Goal: Task Accomplishment & Management: Manage account settings

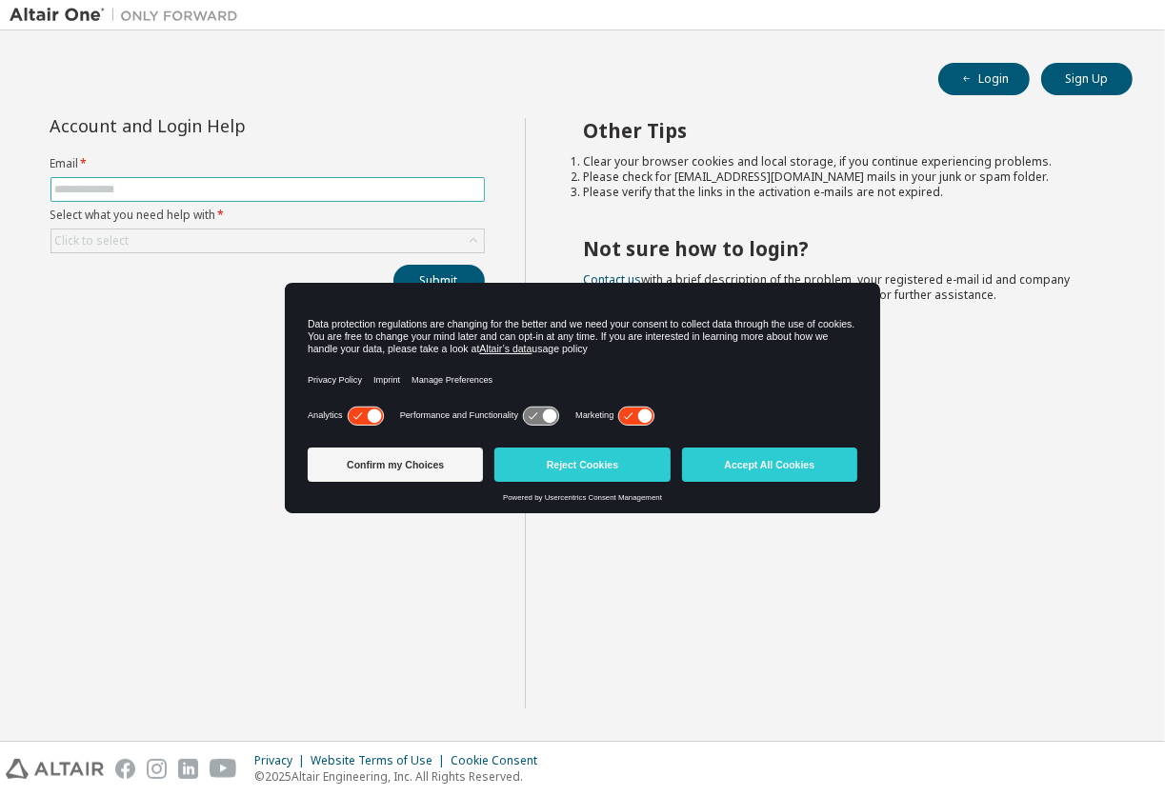
click at [309, 183] on input "text" at bounding box center [267, 189] width 425 height 15
click at [717, 457] on button "Accept All Cookies" at bounding box center [769, 465] width 175 height 34
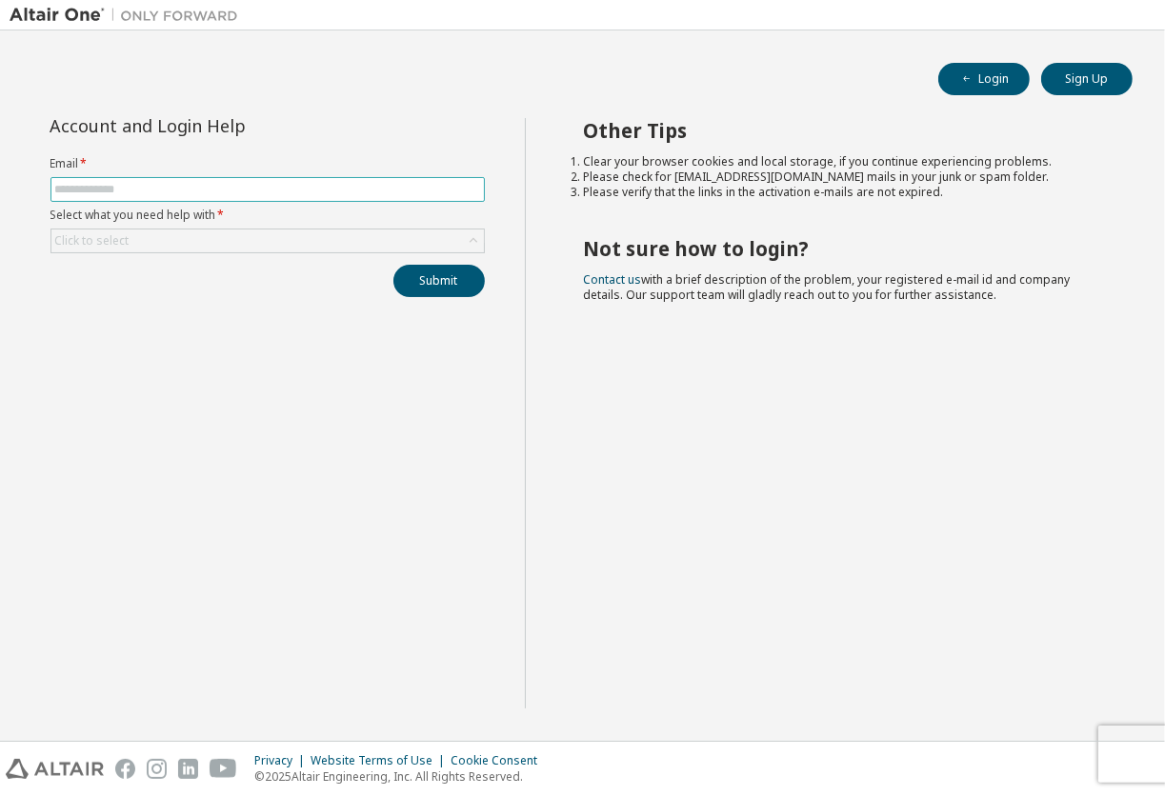
click at [209, 194] on input "text" at bounding box center [267, 189] width 425 height 15
type input "**********"
click at [141, 248] on div "Click to select" at bounding box center [267, 241] width 433 height 23
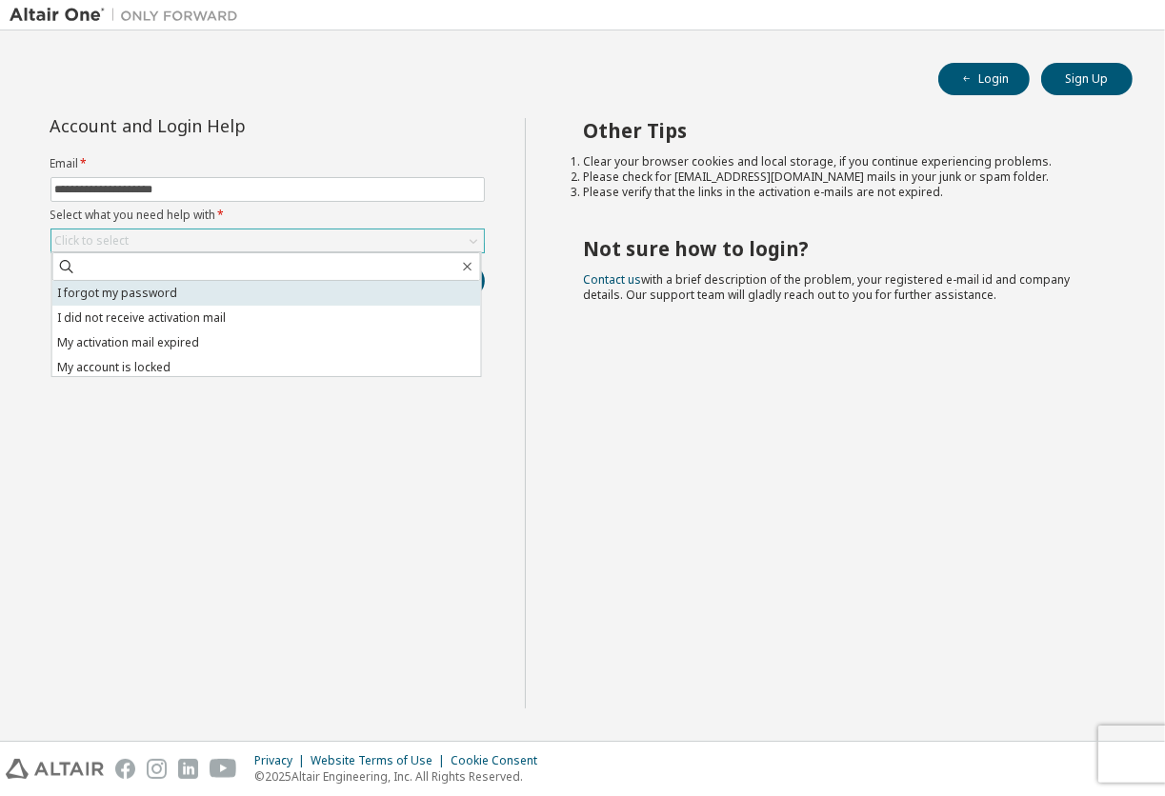
click at [132, 290] on li "I forgot my password" at bounding box center [266, 293] width 429 height 25
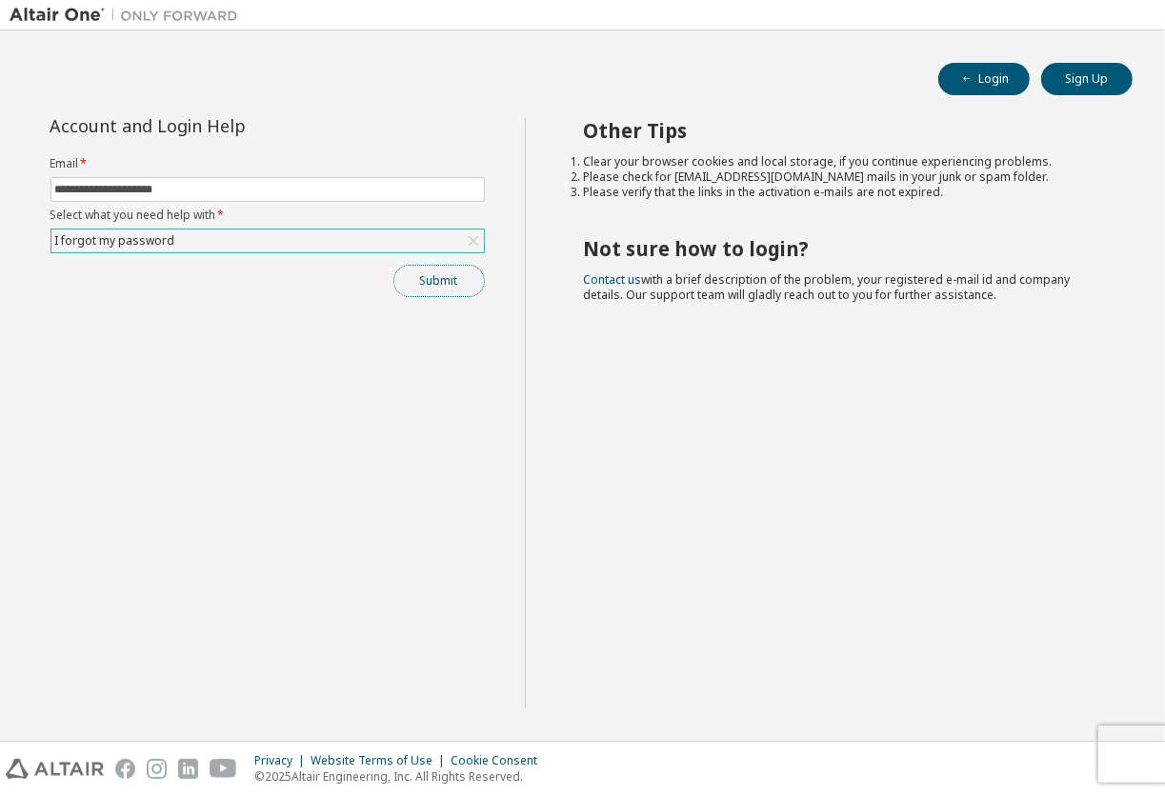
click at [455, 275] on button "Submit" at bounding box center [438, 281] width 91 height 32
click at [999, 73] on button "Login" at bounding box center [983, 79] width 91 height 32
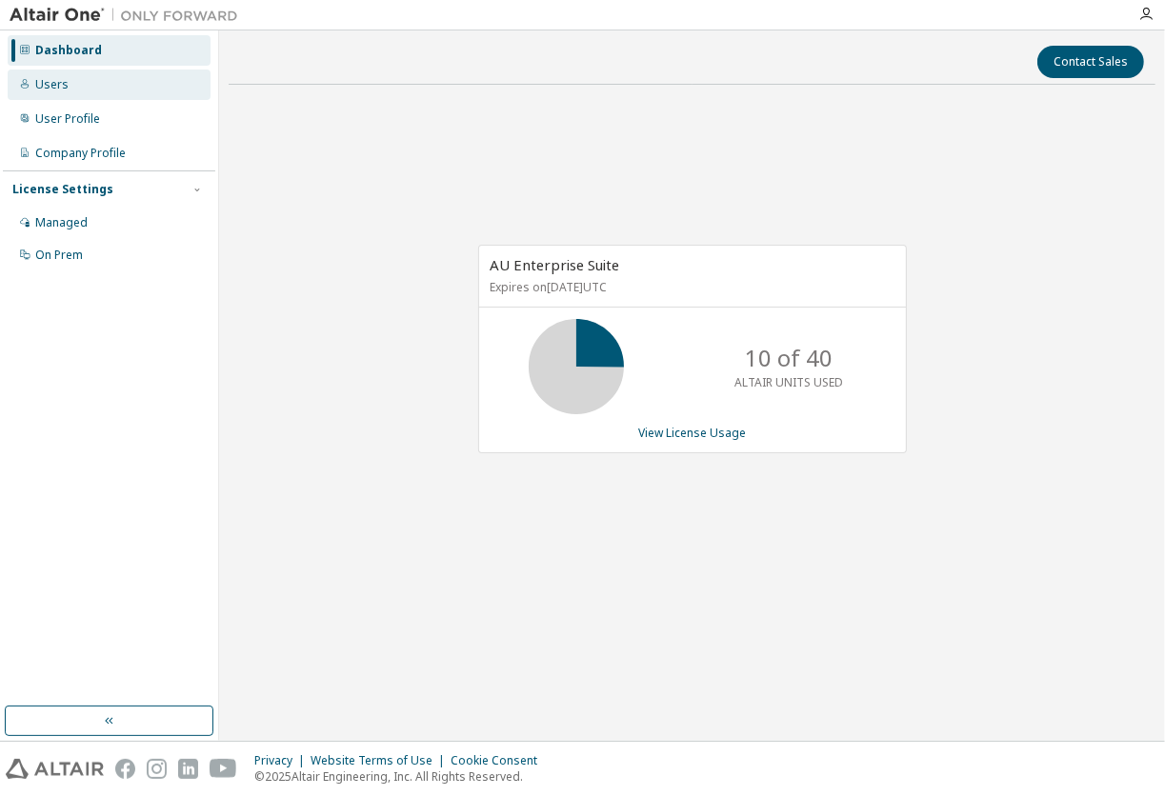
click at [62, 89] on div "Users" at bounding box center [51, 84] width 33 height 15
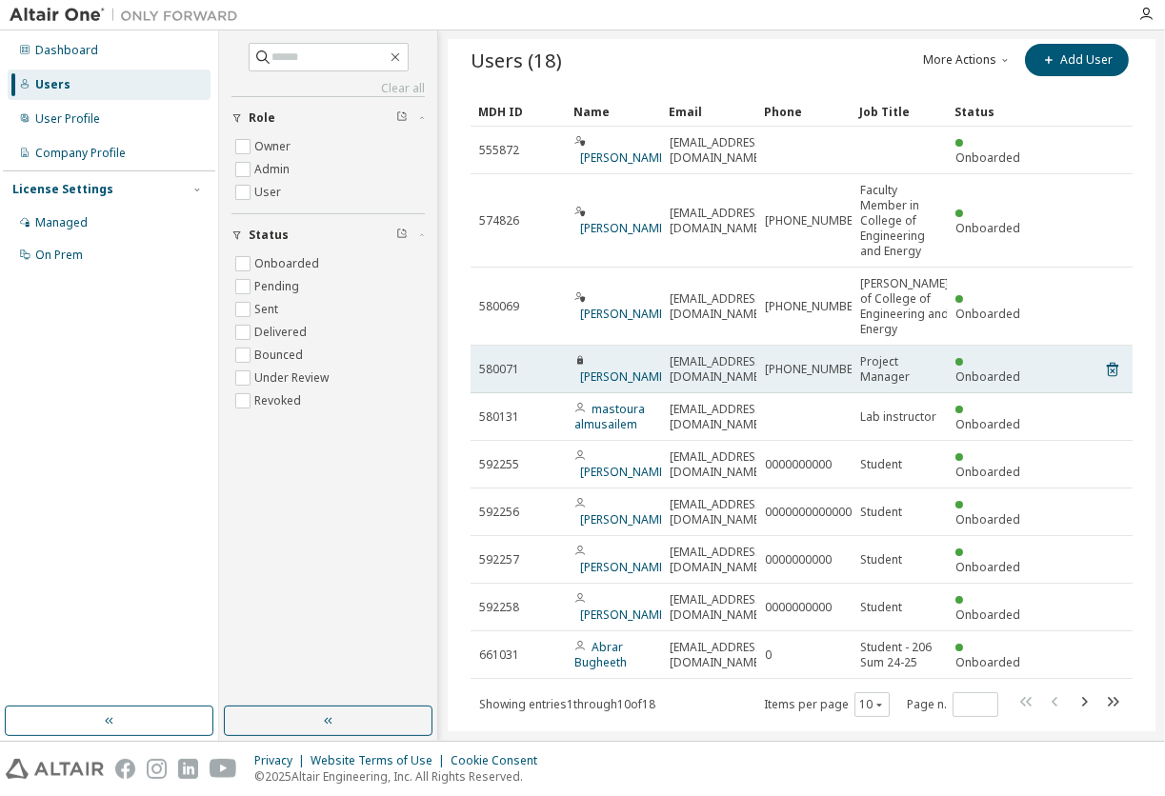
scroll to position [57, 0]
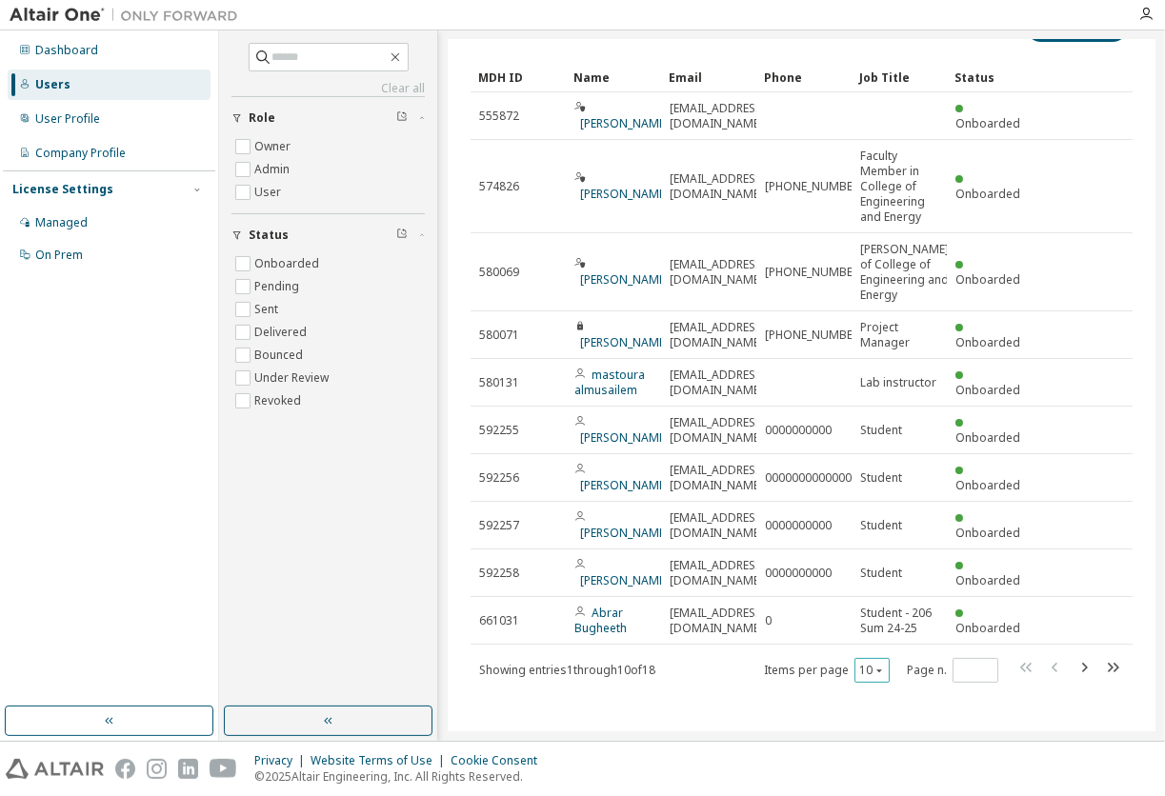
click at [877, 674] on div "10" at bounding box center [872, 670] width 35 height 25
click at [874, 665] on icon "button" at bounding box center [879, 670] width 11 height 11
click at [856, 596] on div "30" at bounding box center [863, 597] width 152 height 23
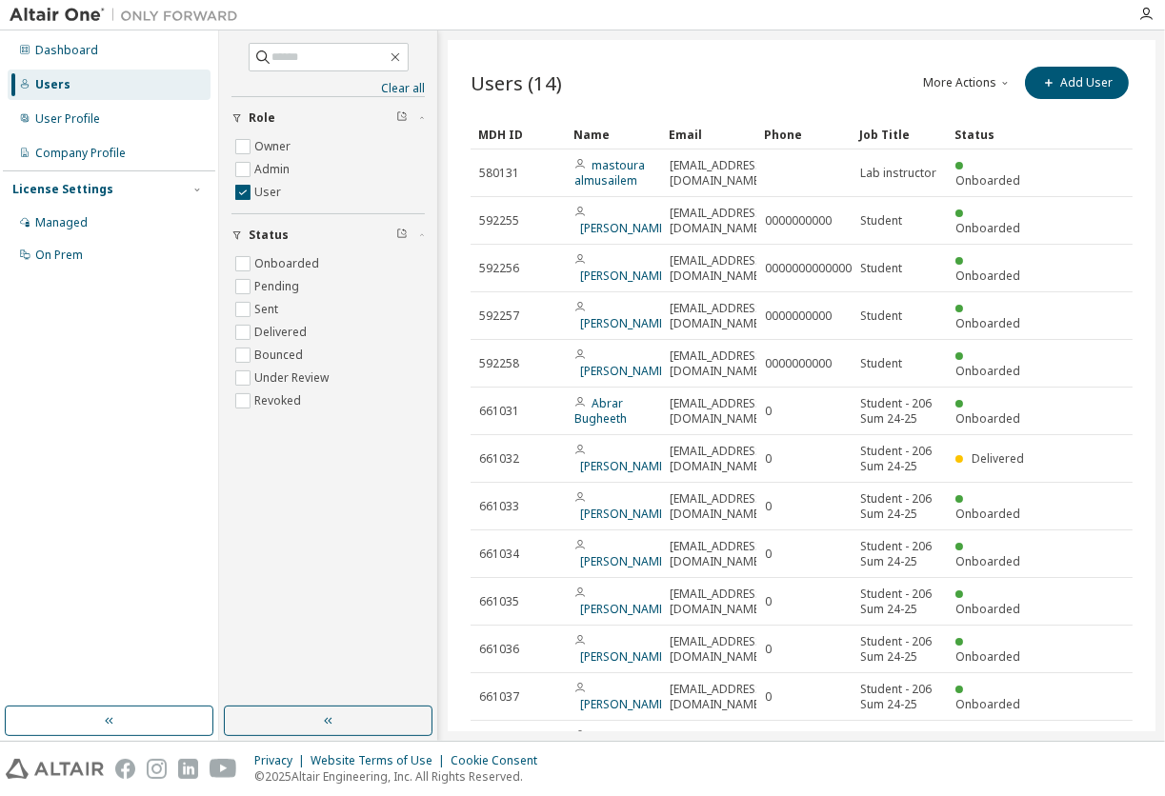
click at [956, 92] on button "More Actions" at bounding box center [967, 83] width 91 height 32
click at [1000, 150] on div "Export To CSV" at bounding box center [983, 152] width 119 height 27
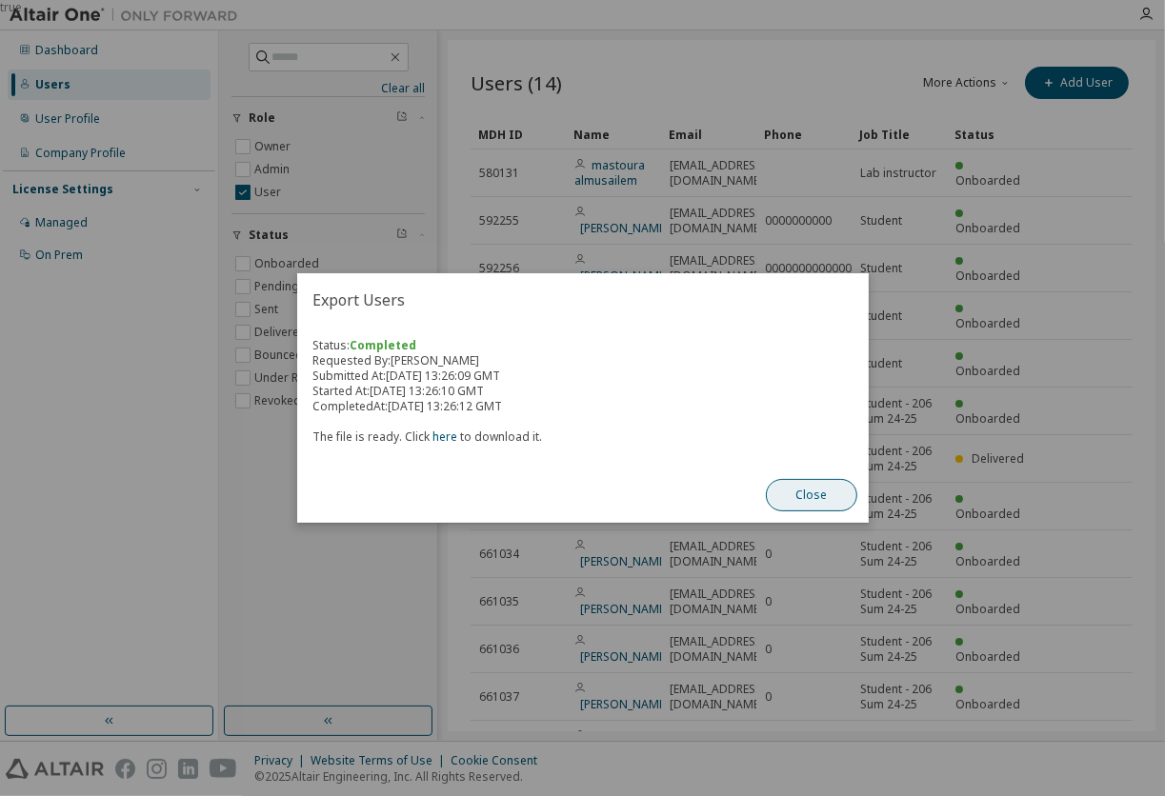
click at [816, 499] on button "Close" at bounding box center [811, 495] width 91 height 32
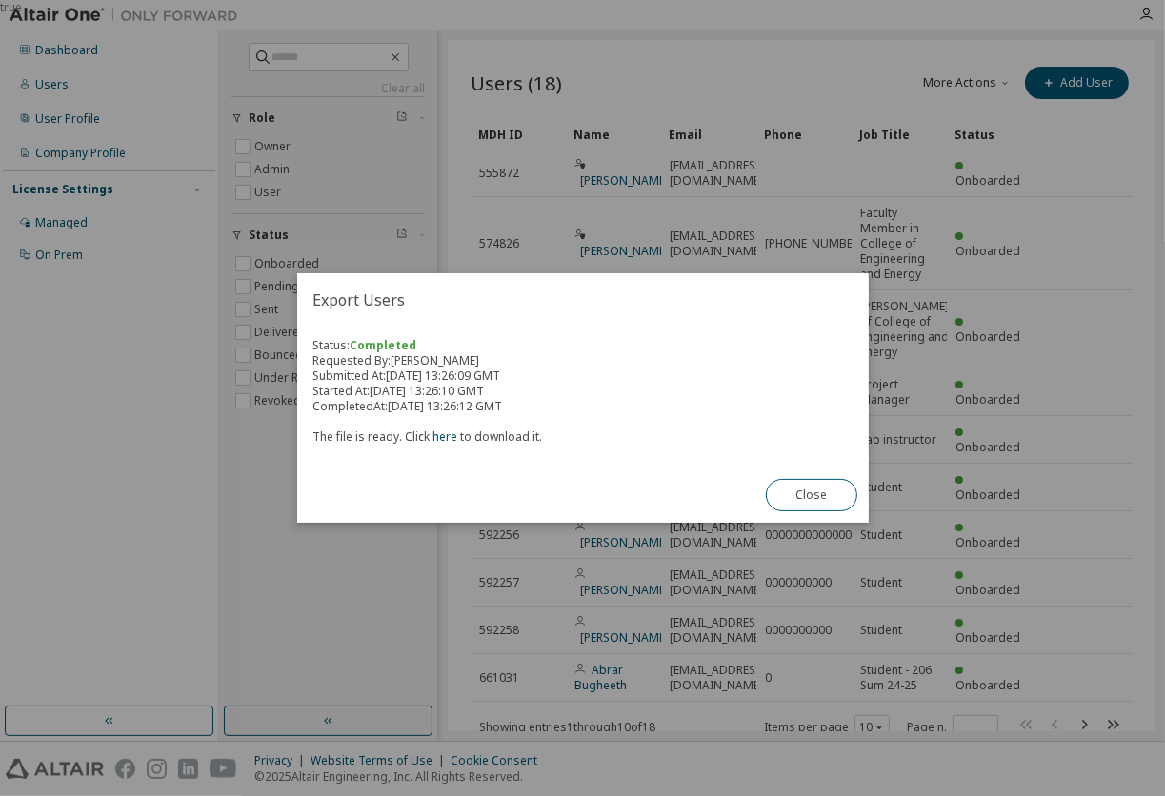
click at [501, 438] on div "The file is ready. Click here to download it." at bounding box center [582, 429] width 541 height 30
click at [433, 439] on link "here" at bounding box center [445, 437] width 25 height 16
click at [819, 484] on button "Close" at bounding box center [811, 495] width 91 height 32
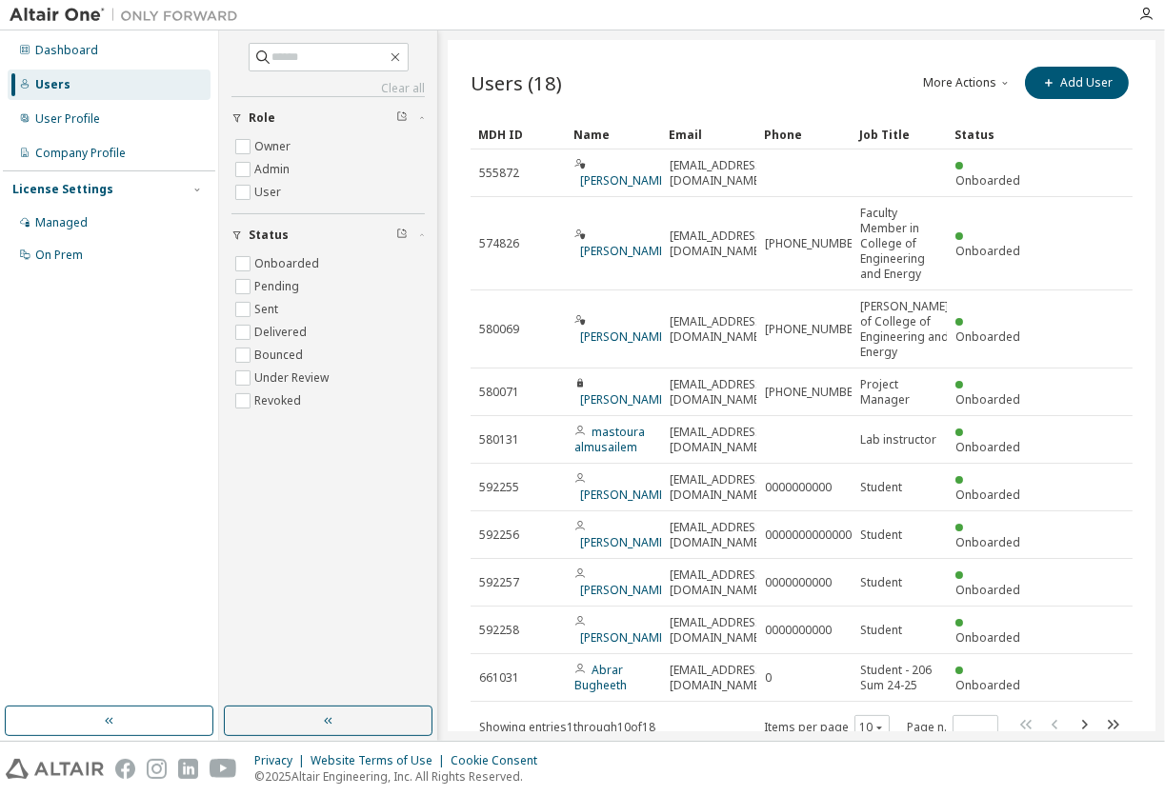
click at [948, 86] on button "More Actions" at bounding box center [967, 83] width 91 height 32
click at [957, 110] on div "Import From CSV" at bounding box center [983, 116] width 119 height 27
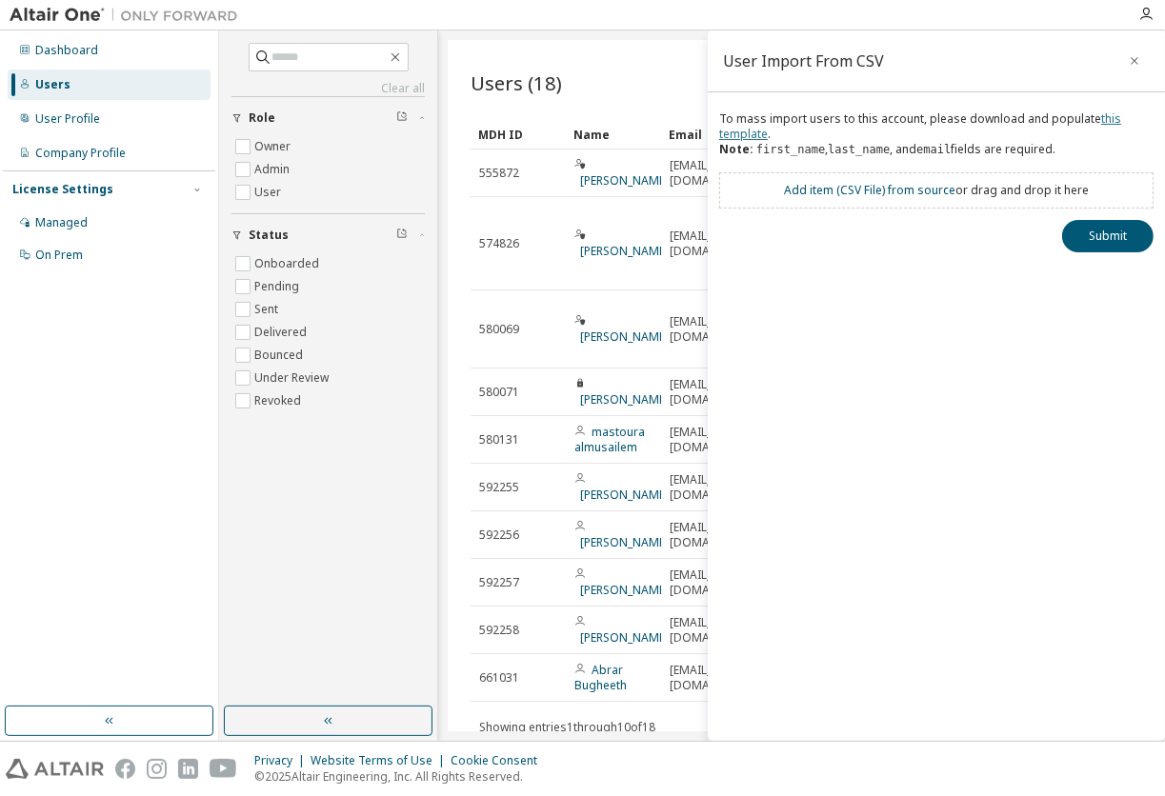
click at [757, 138] on link "this template" at bounding box center [920, 126] width 402 height 31
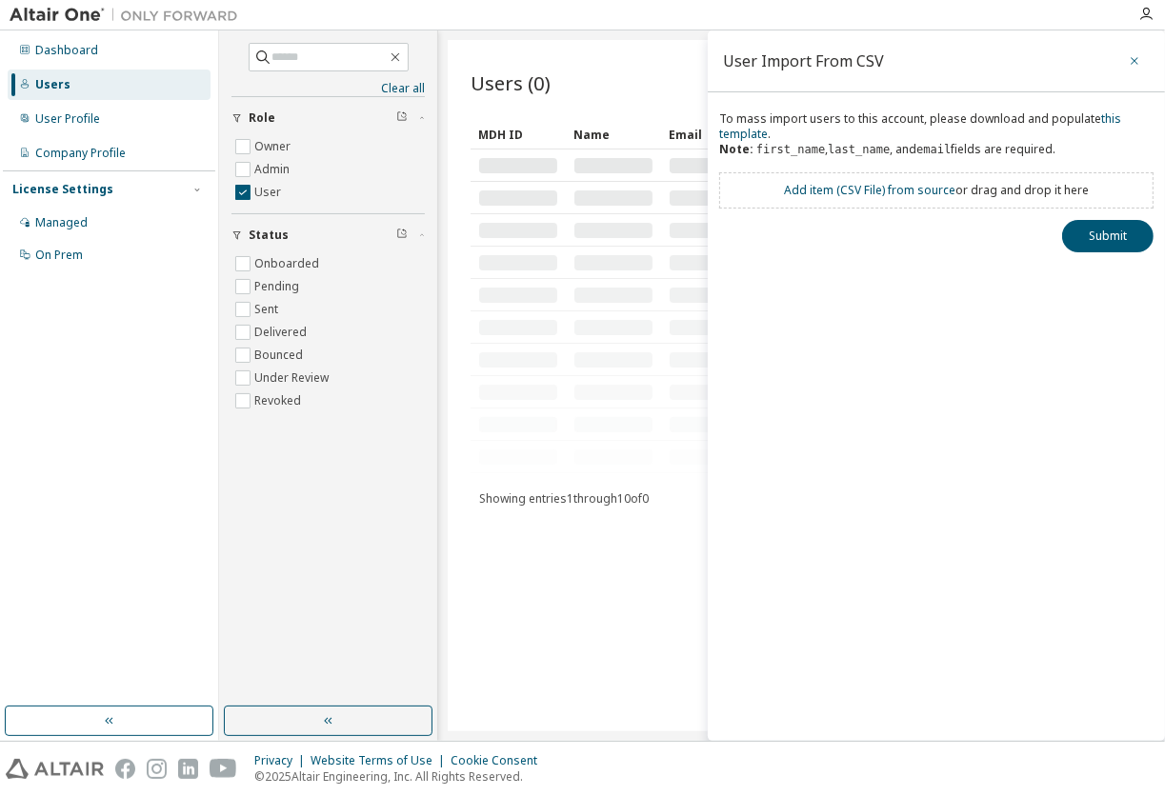
click at [1138, 56] on icon "button" at bounding box center [1134, 60] width 13 height 15
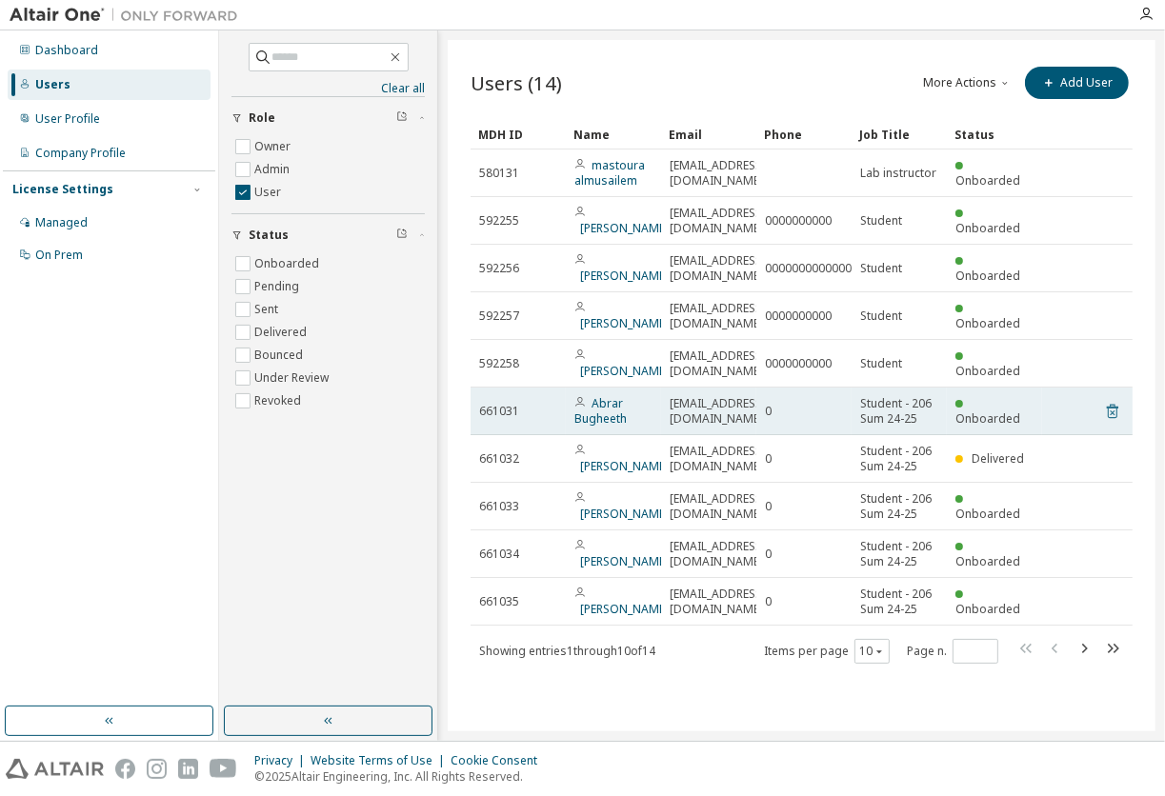
click at [1112, 411] on icon at bounding box center [1112, 411] width 17 height 23
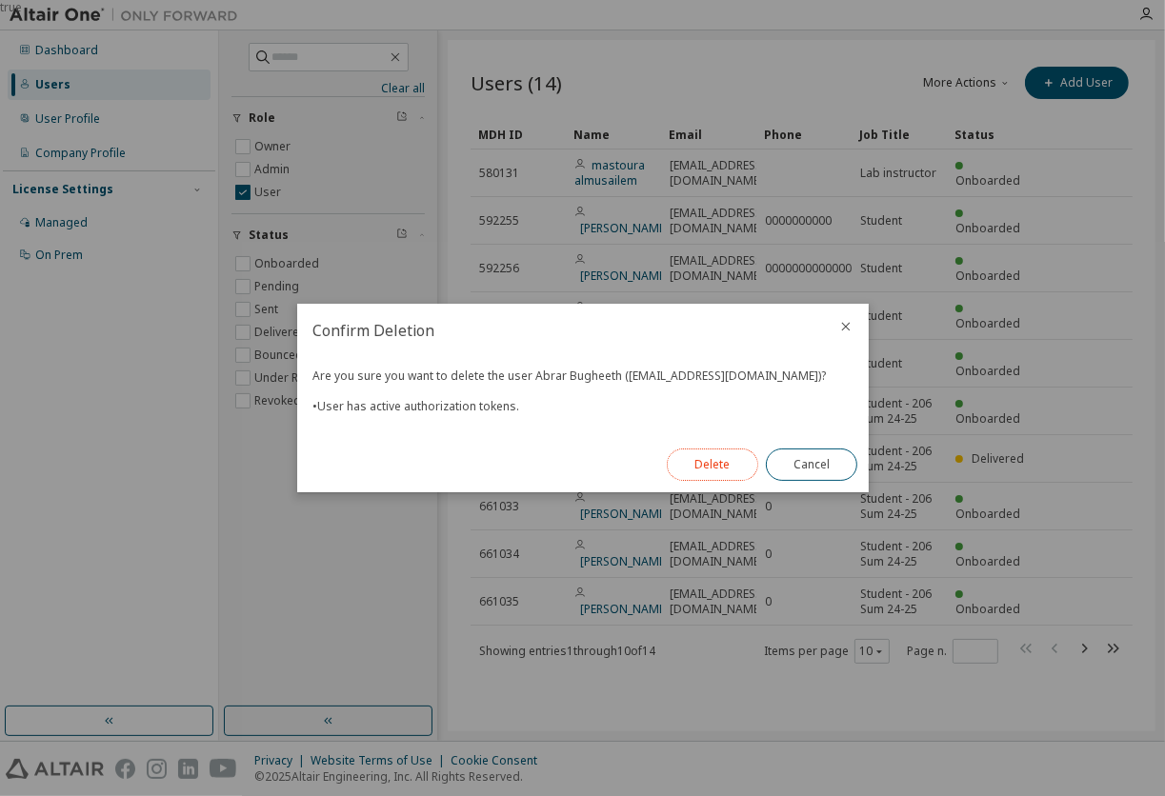
click at [727, 463] on button "Delete" at bounding box center [712, 465] width 91 height 32
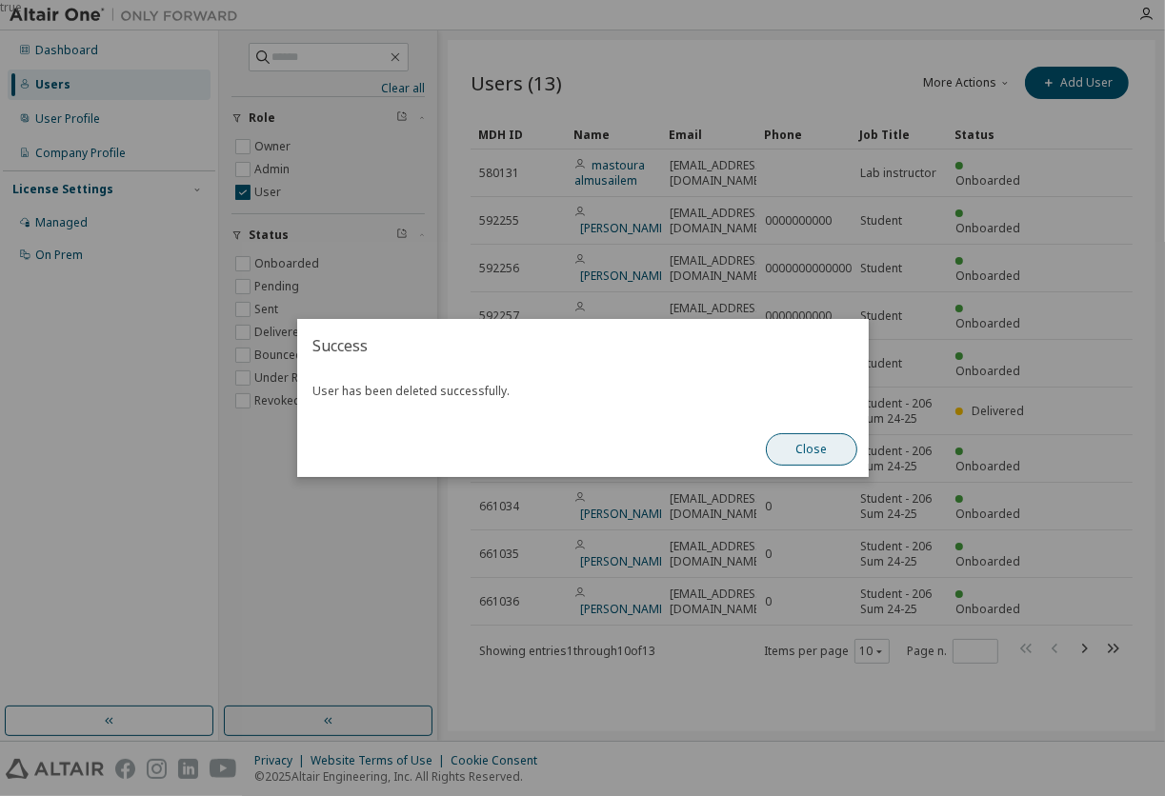
click at [813, 450] on button "Close" at bounding box center [811, 449] width 91 height 32
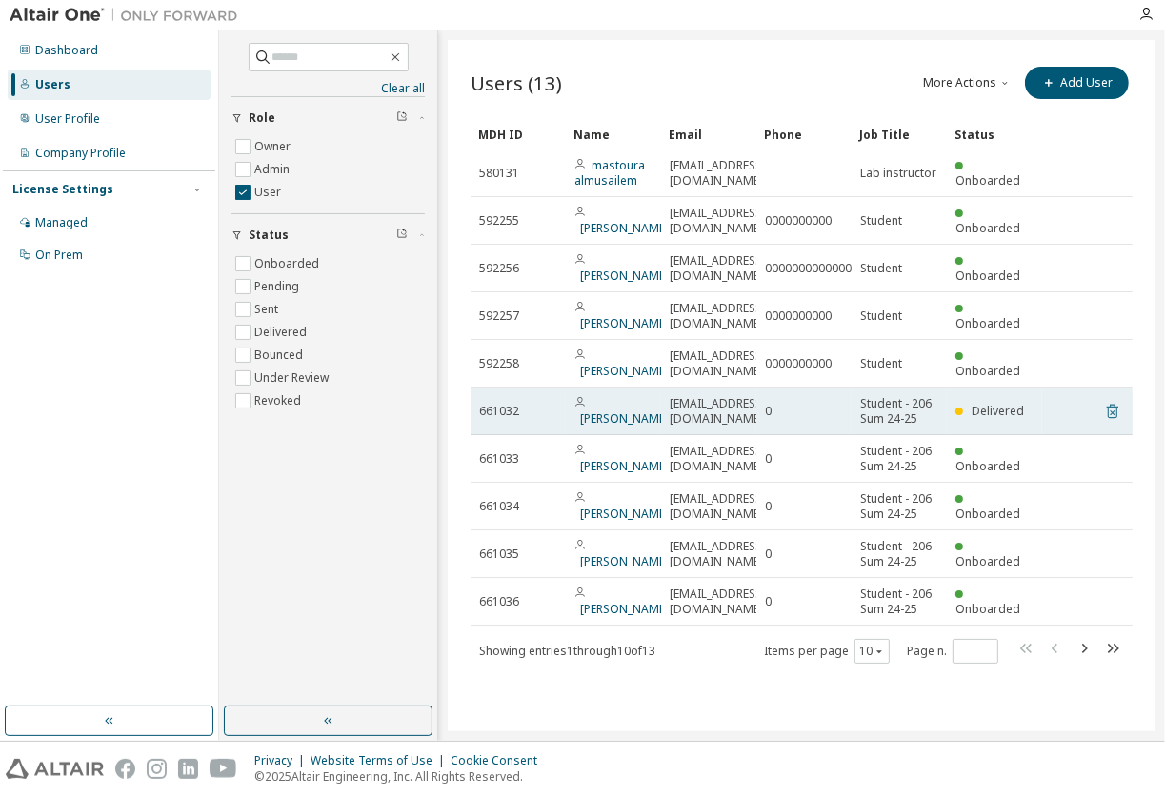
click at [1112, 415] on icon at bounding box center [1112, 411] width 17 height 23
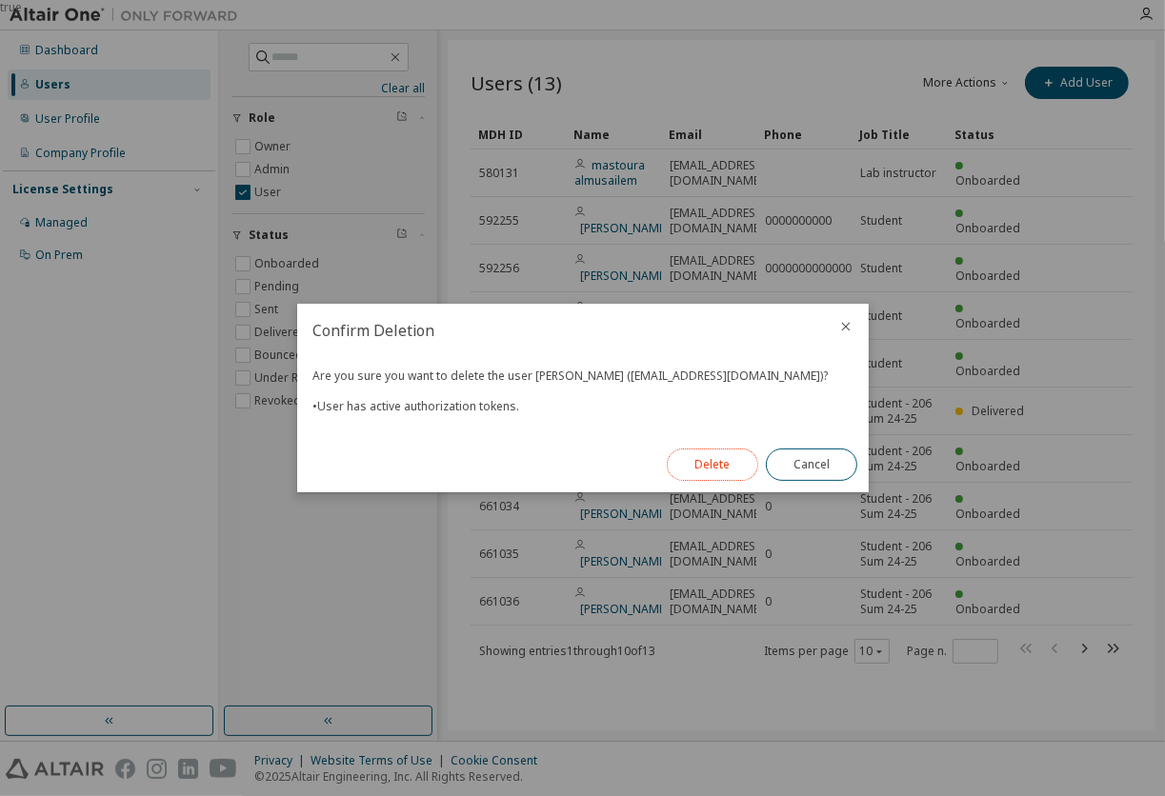
click at [701, 453] on button "Delete" at bounding box center [712, 465] width 91 height 32
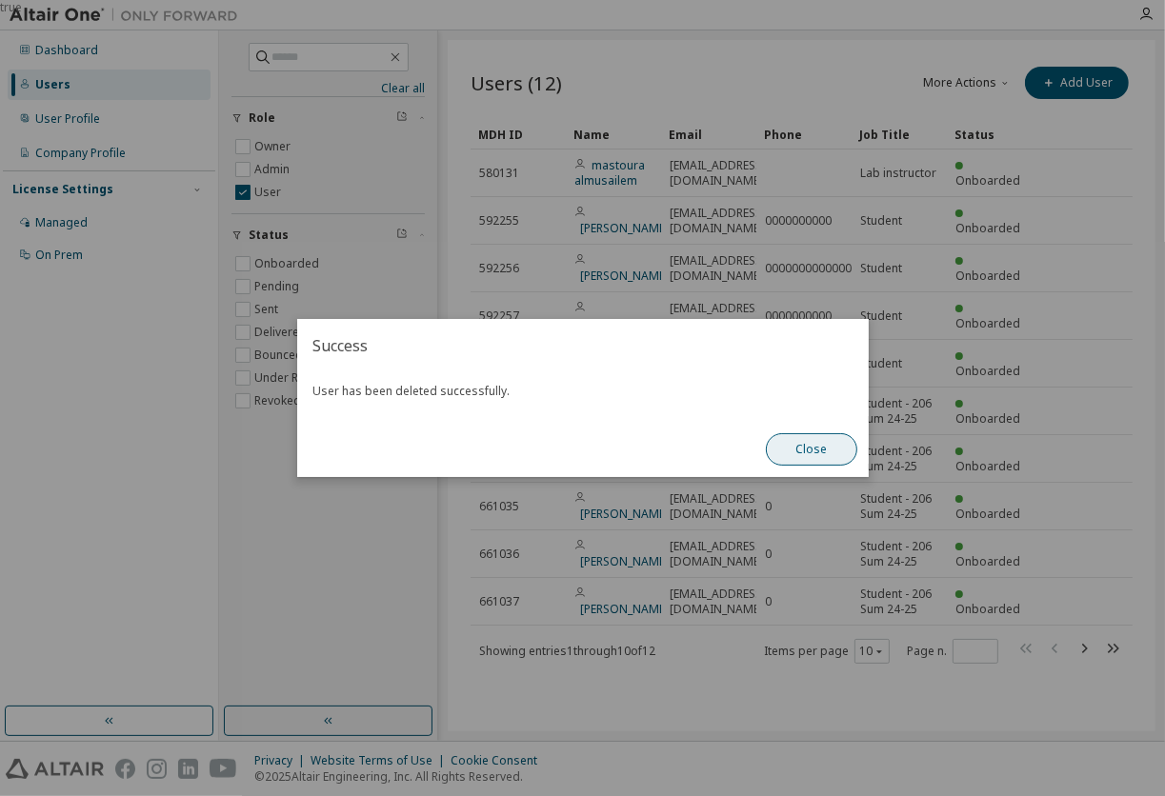
click at [811, 450] on button "Close" at bounding box center [811, 449] width 91 height 32
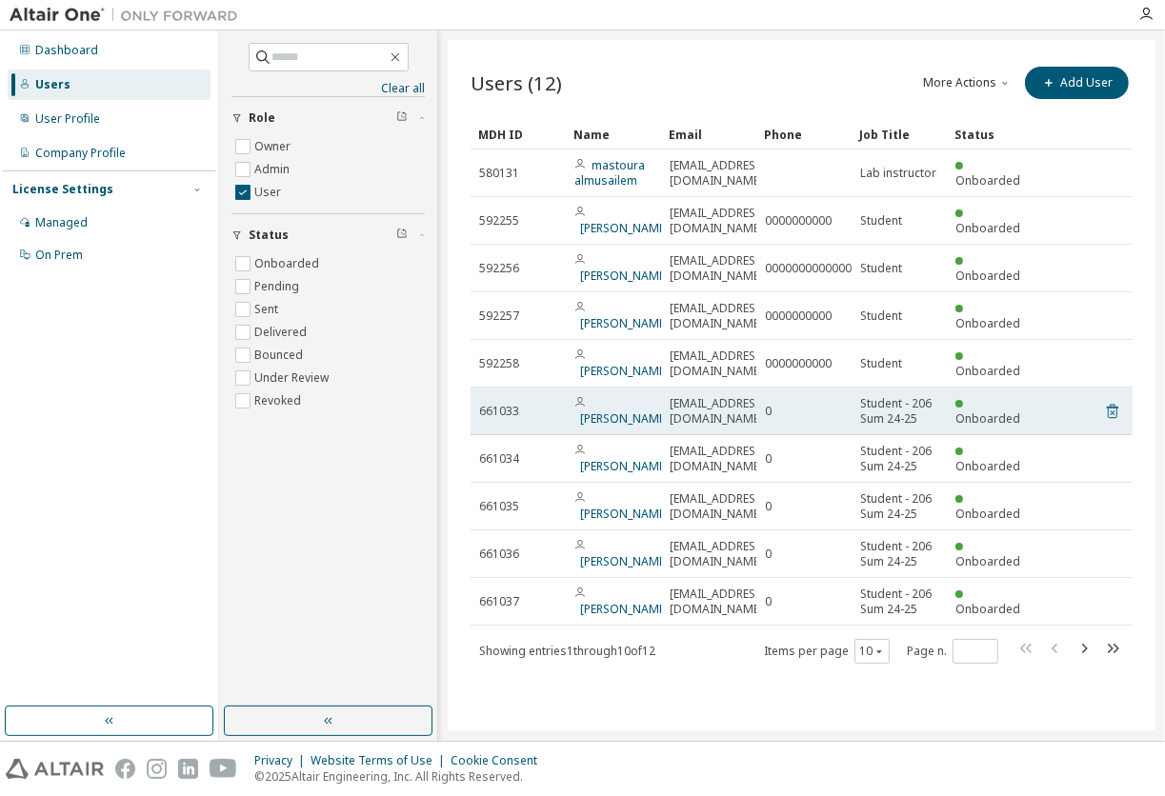
click at [1115, 408] on icon at bounding box center [1112, 412] width 11 height 14
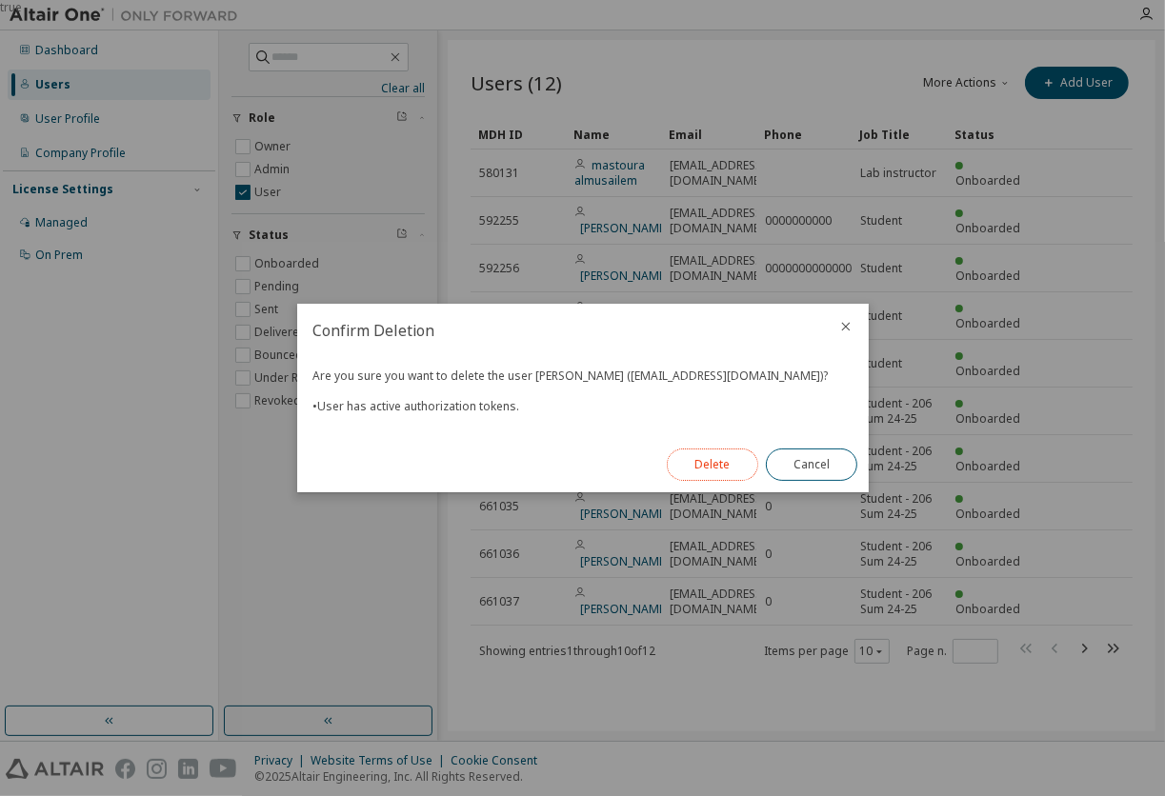
click at [723, 460] on button "Delete" at bounding box center [712, 465] width 91 height 32
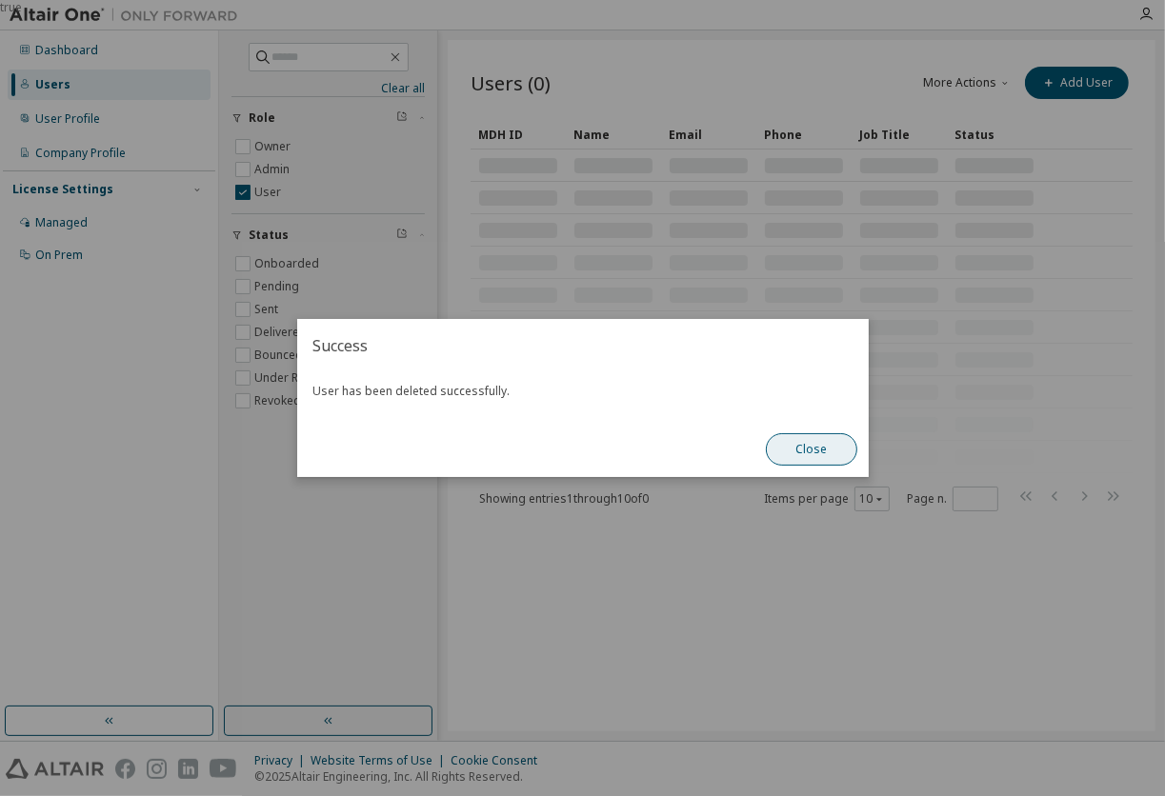
click at [792, 455] on button "Close" at bounding box center [811, 449] width 91 height 32
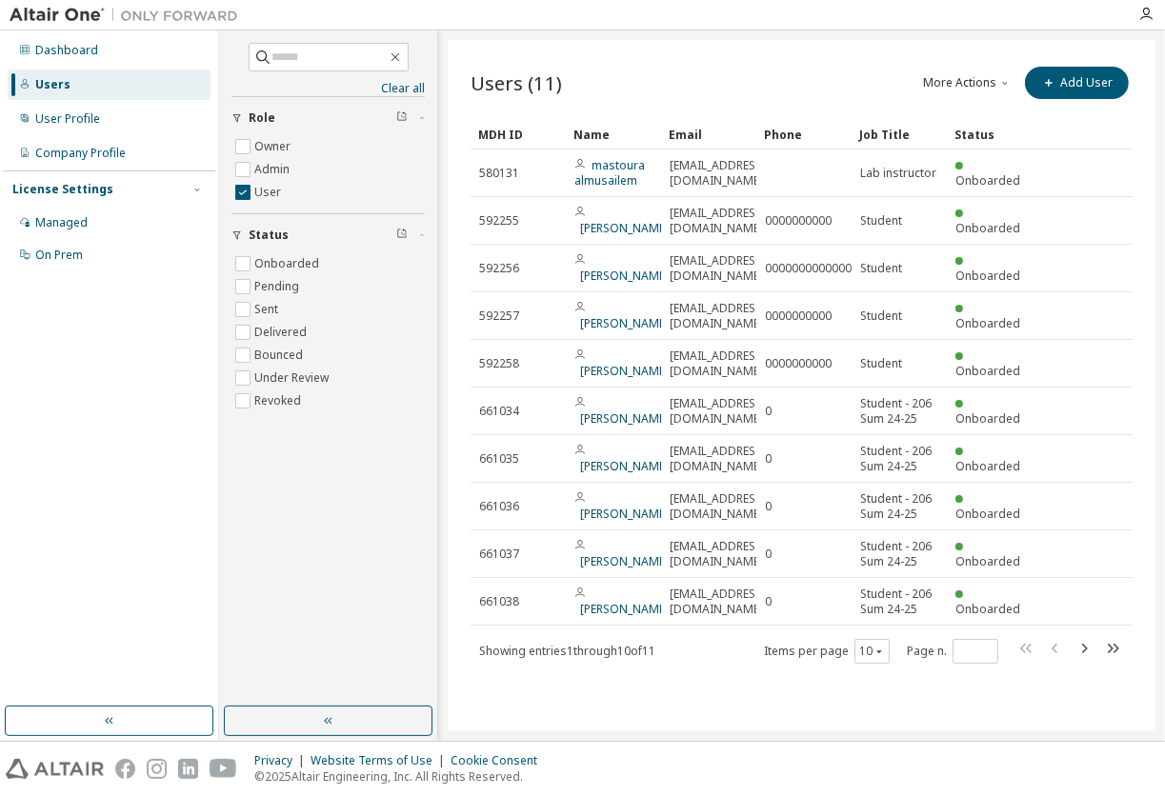
click at [952, 83] on button "More Actions" at bounding box center [967, 83] width 91 height 32
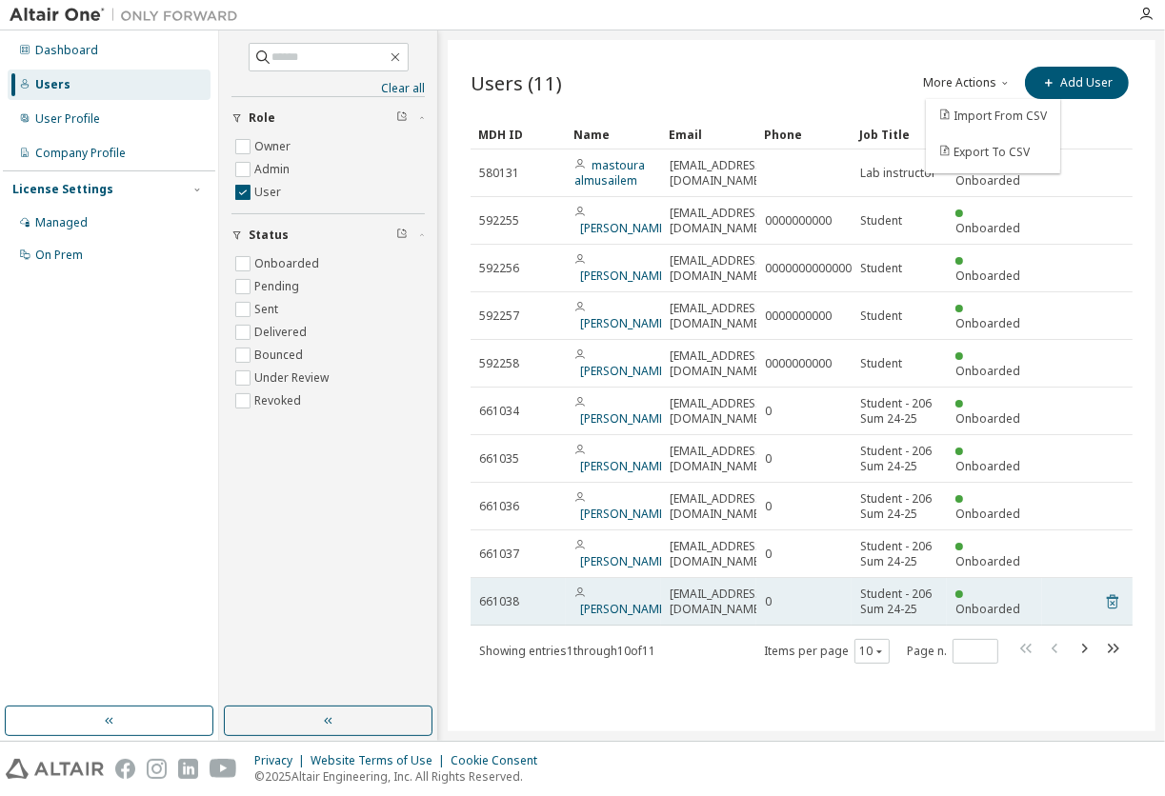
click at [1115, 603] on icon at bounding box center [1112, 602] width 17 height 23
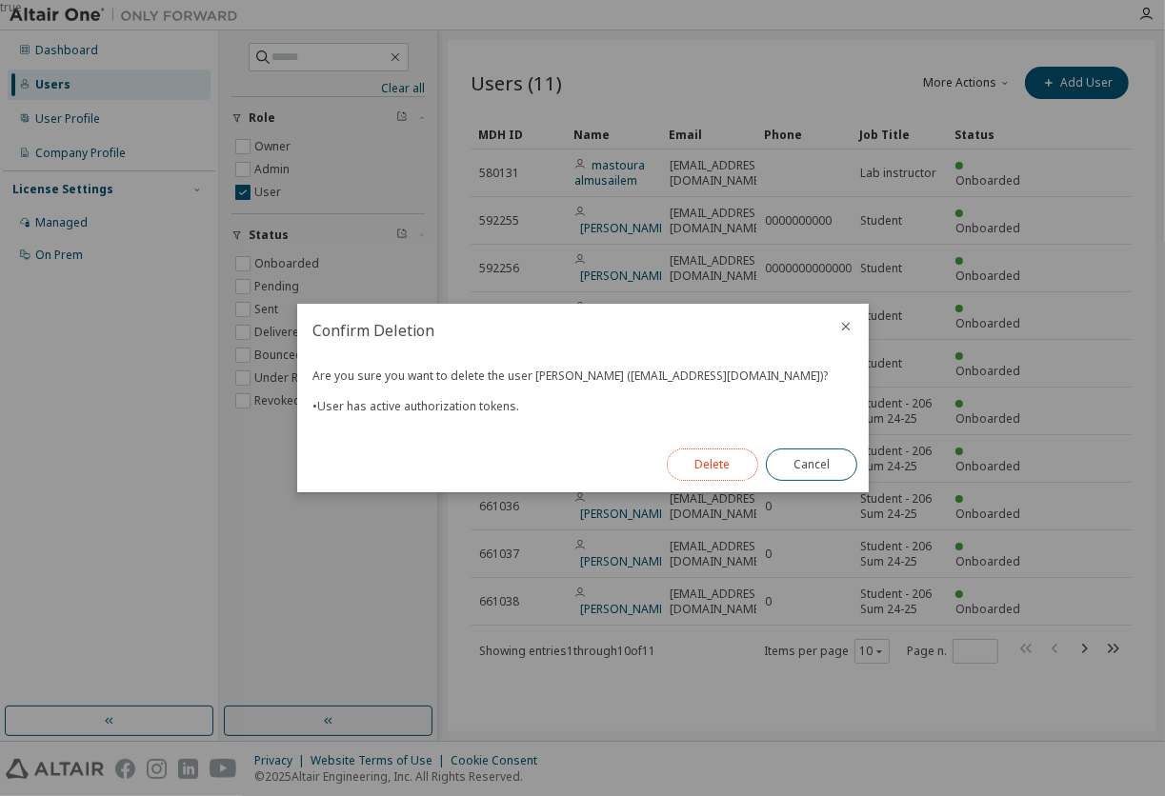
click at [700, 450] on button "Delete" at bounding box center [712, 465] width 91 height 32
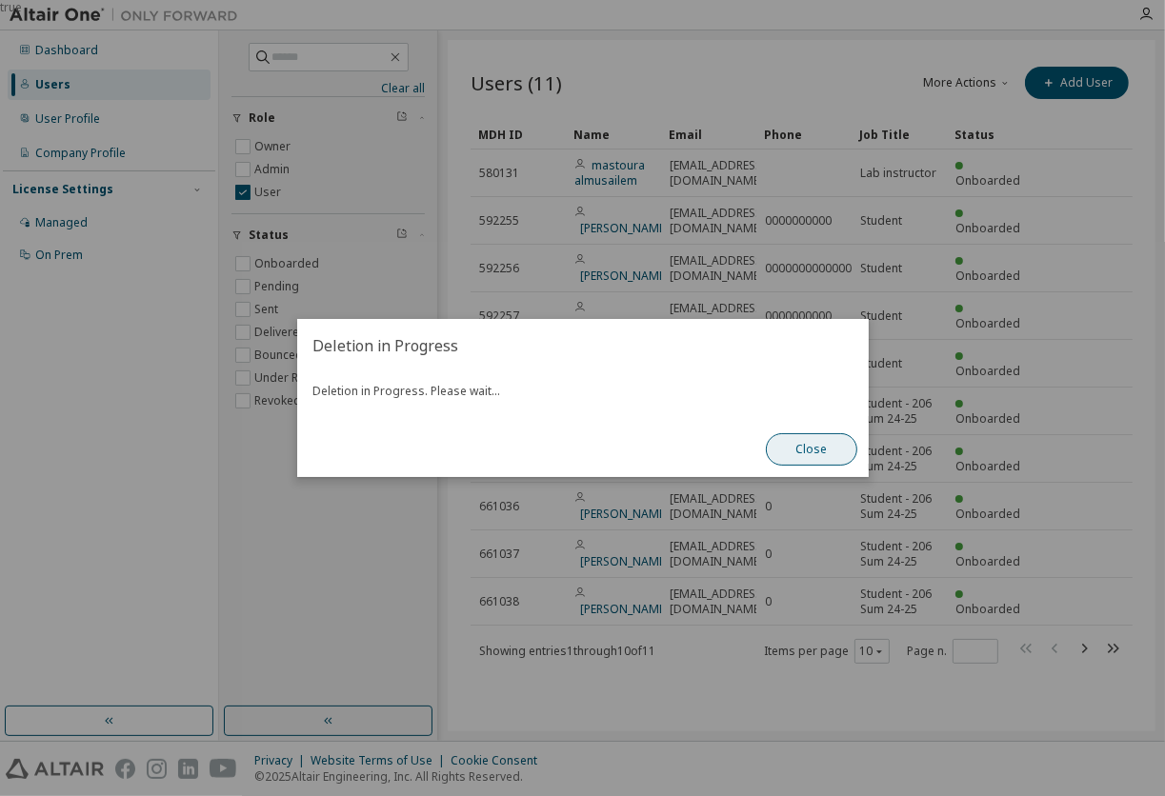
click at [832, 452] on button "Close" at bounding box center [811, 449] width 91 height 32
click at [821, 452] on button "Close" at bounding box center [811, 449] width 91 height 32
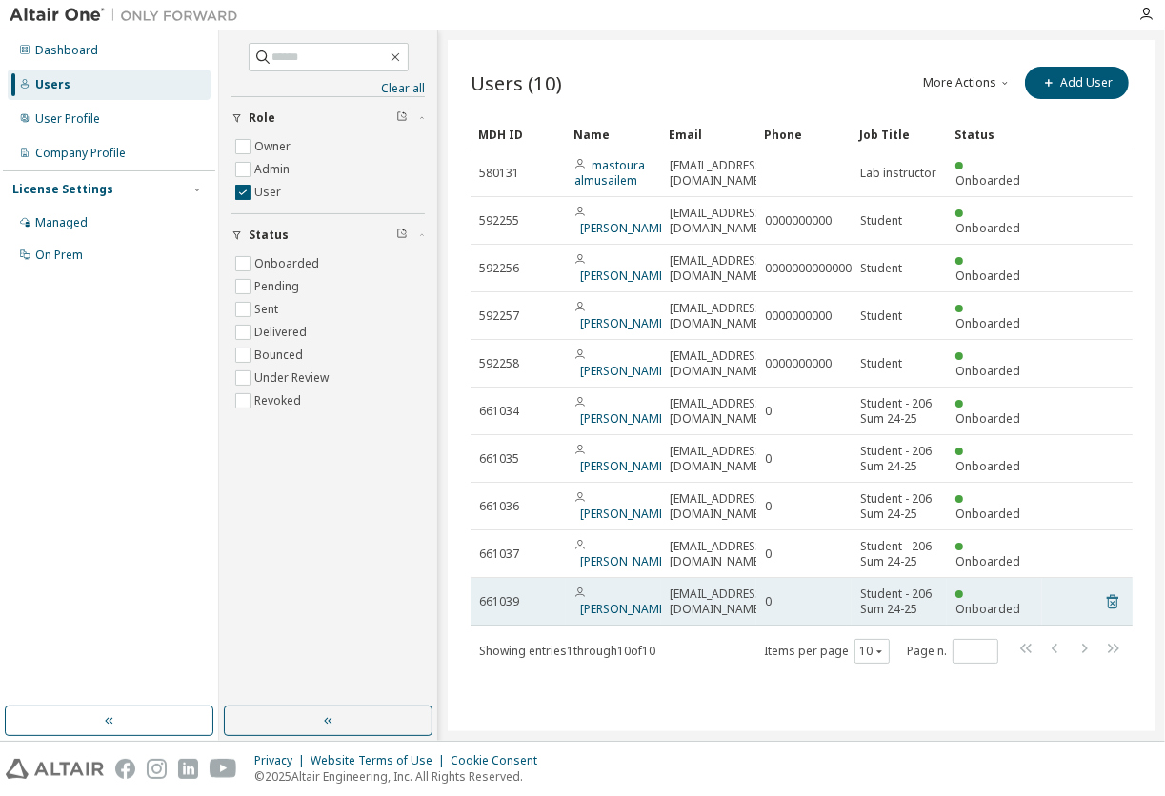
click at [1108, 598] on icon at bounding box center [1112, 602] width 17 height 23
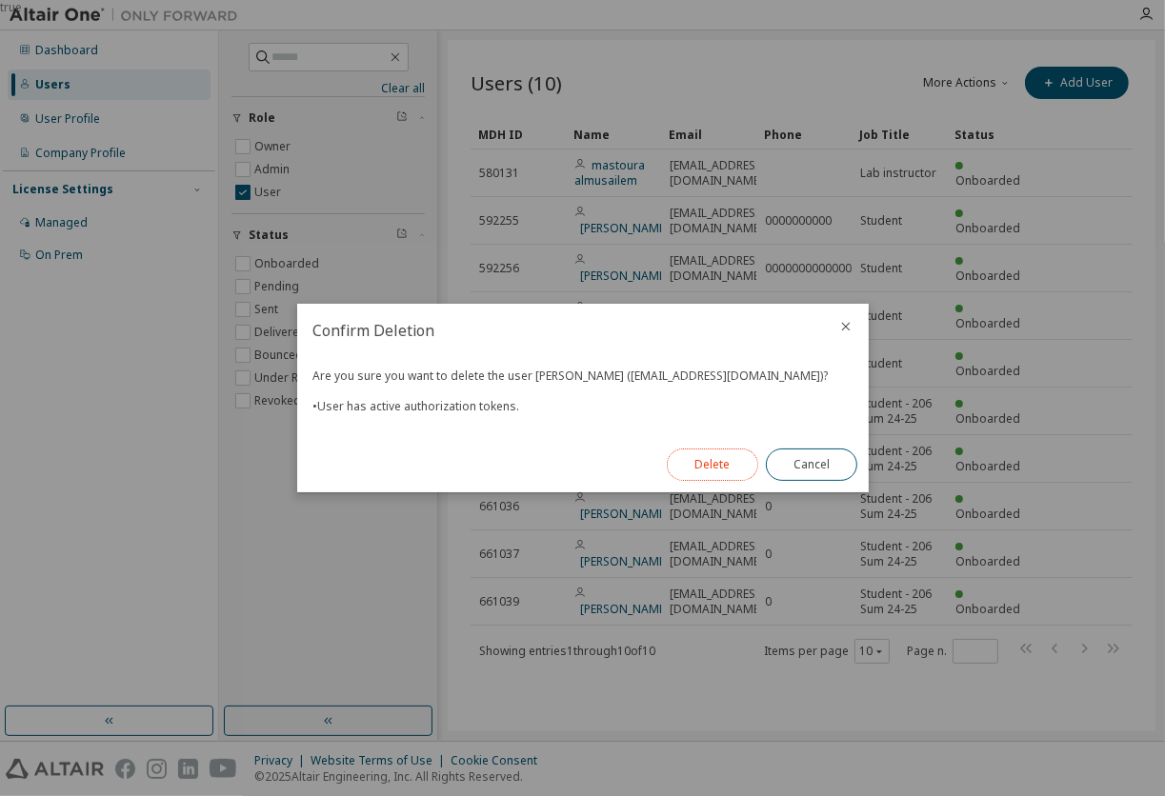
click at [724, 469] on button "Delete" at bounding box center [712, 465] width 91 height 32
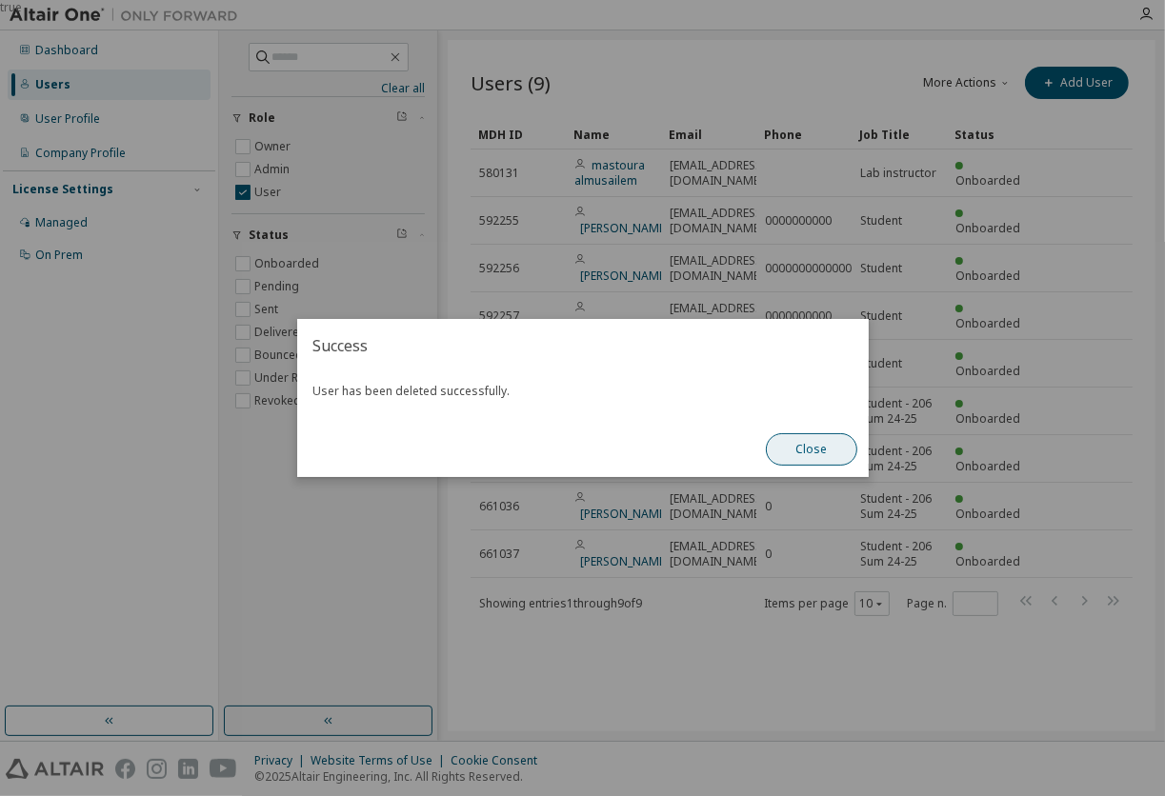
click at [811, 450] on button "Close" at bounding box center [811, 449] width 91 height 32
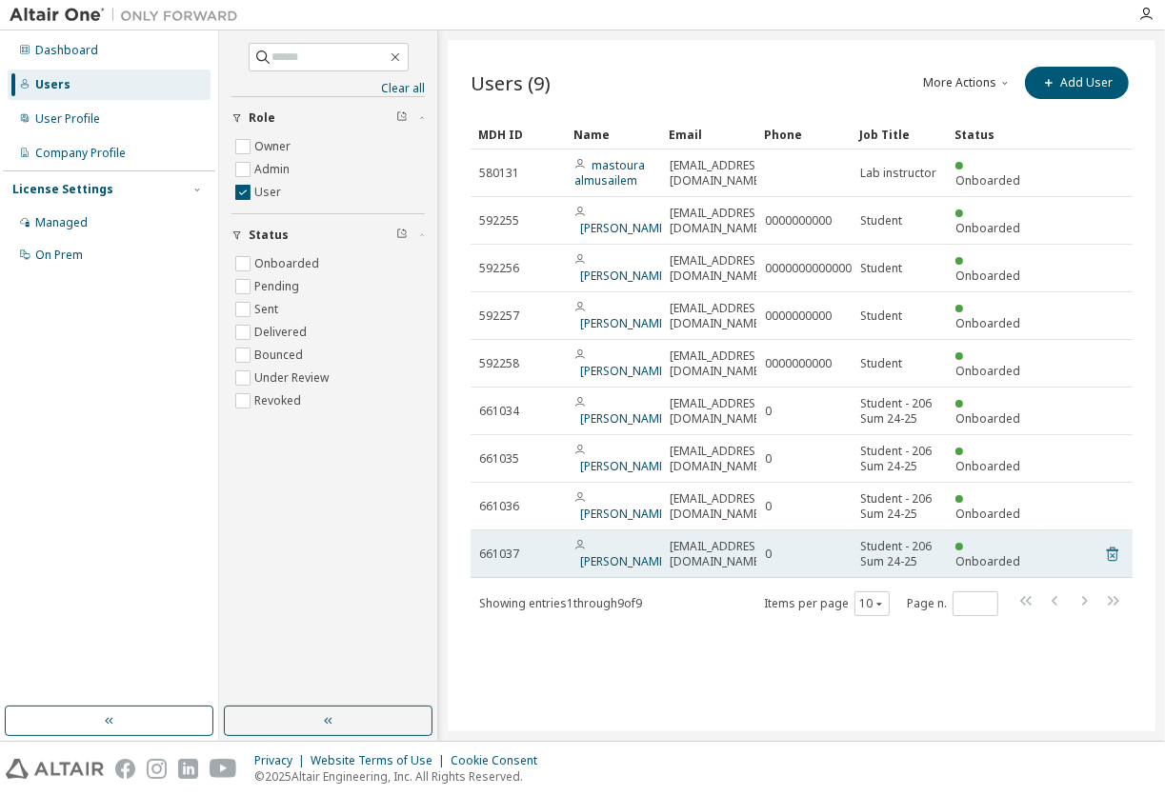
click at [1108, 555] on icon at bounding box center [1112, 555] width 11 height 14
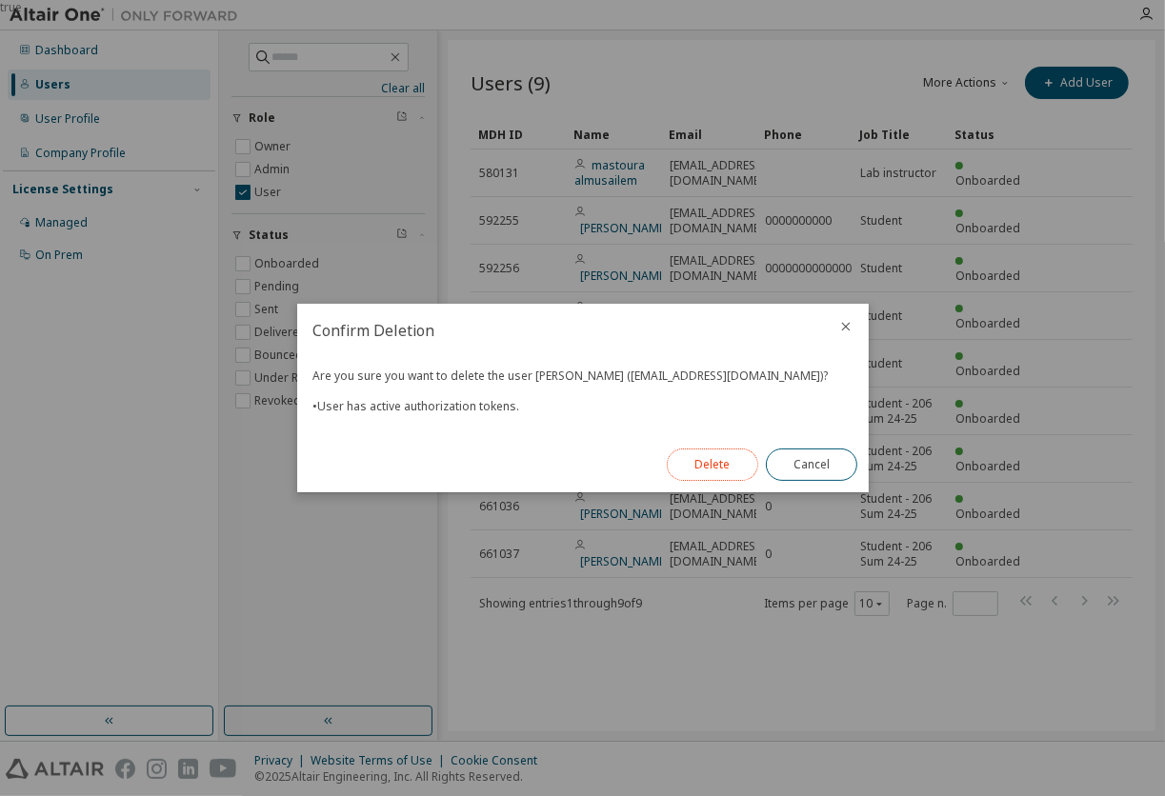
click at [696, 452] on button "Delete" at bounding box center [712, 465] width 91 height 32
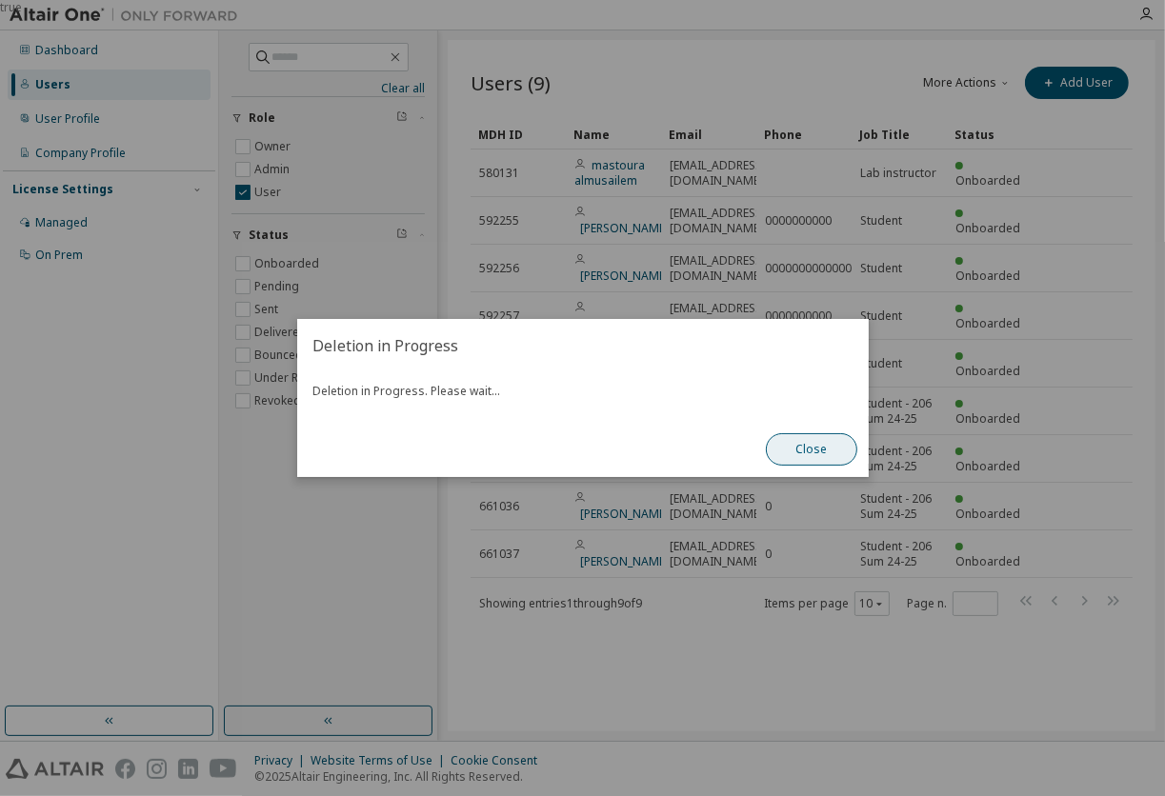
click at [791, 449] on button "Close" at bounding box center [811, 449] width 91 height 32
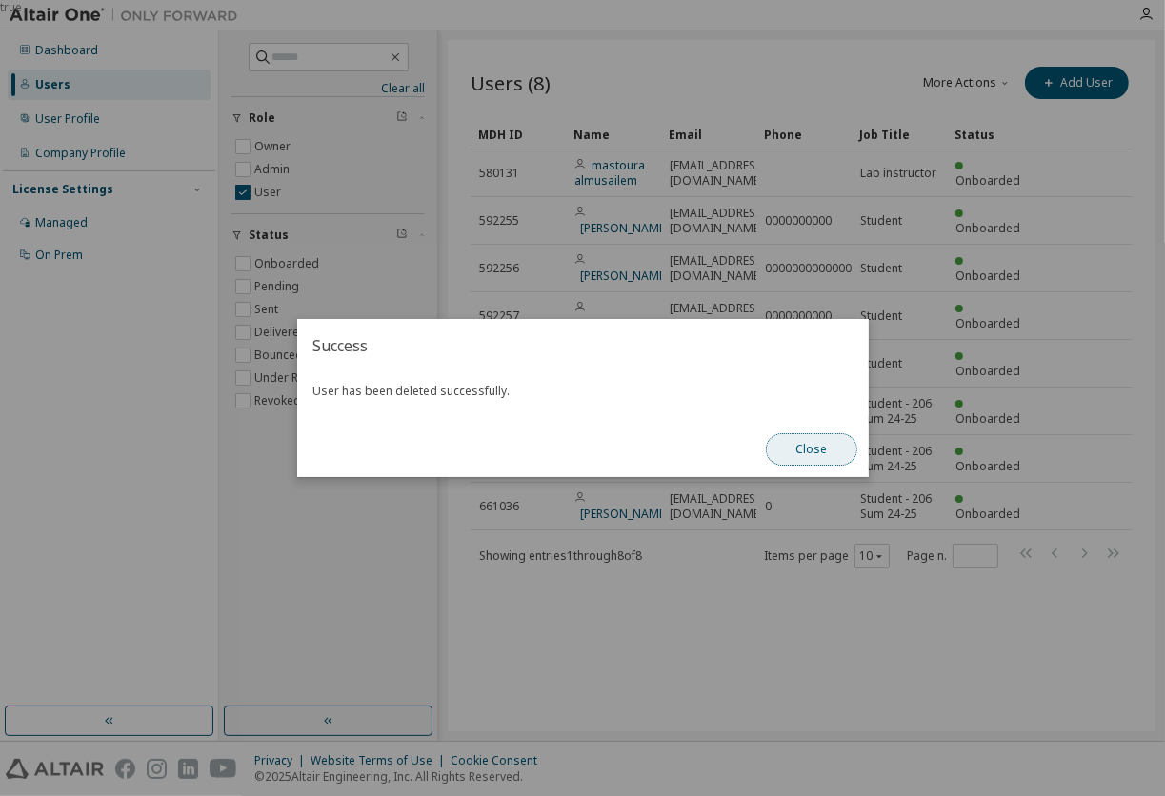
click at [803, 444] on button "Close" at bounding box center [811, 449] width 91 height 32
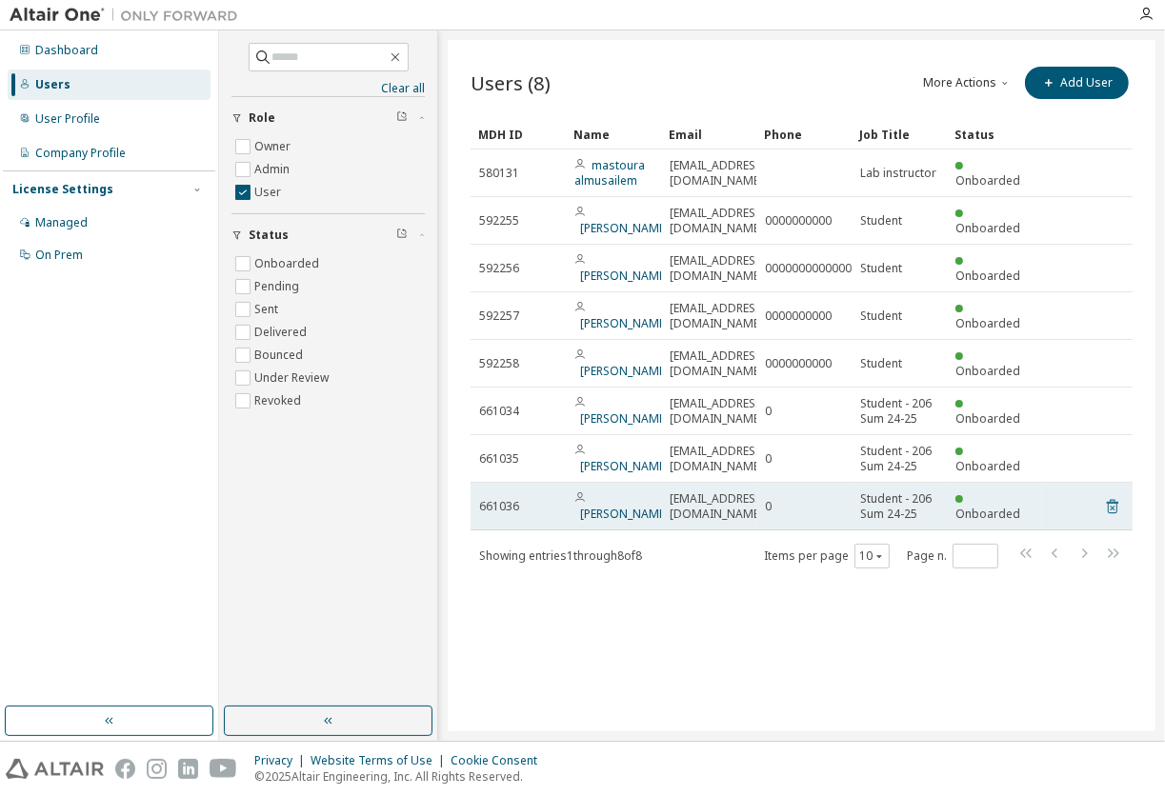
click at [1113, 517] on icon at bounding box center [1112, 506] width 17 height 23
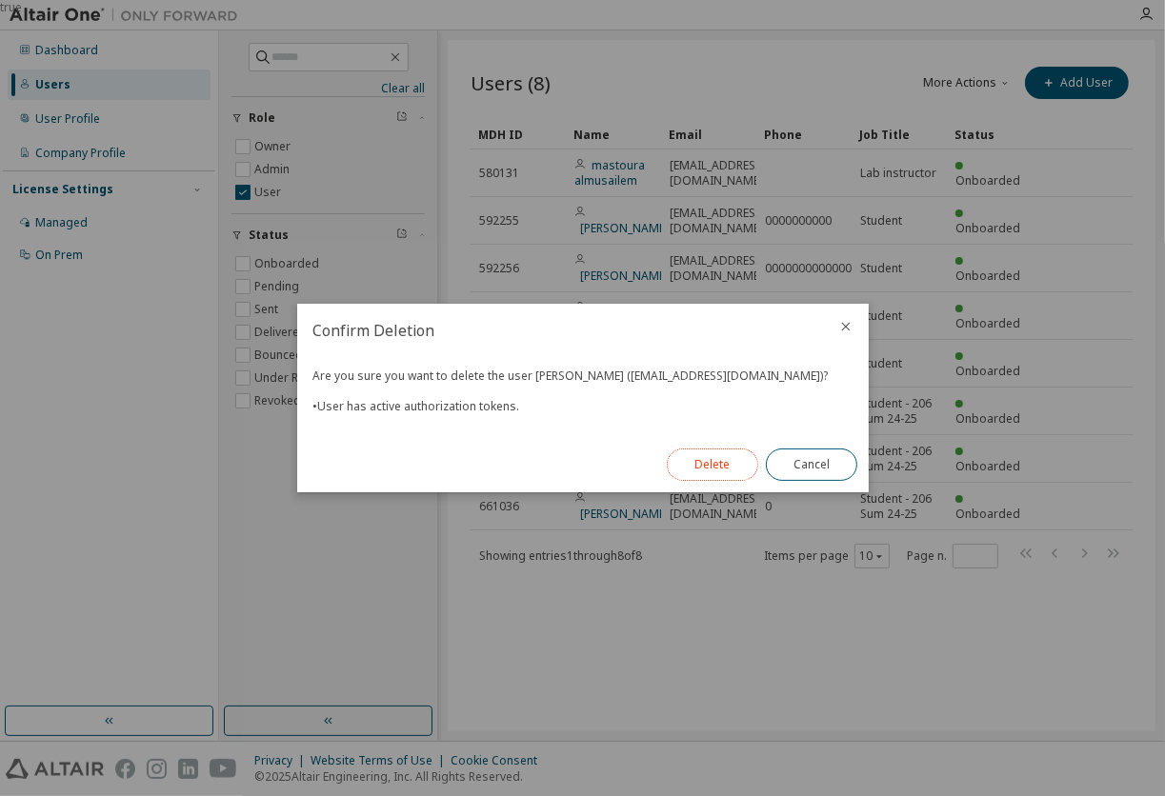
click at [696, 450] on button "Delete" at bounding box center [712, 465] width 91 height 32
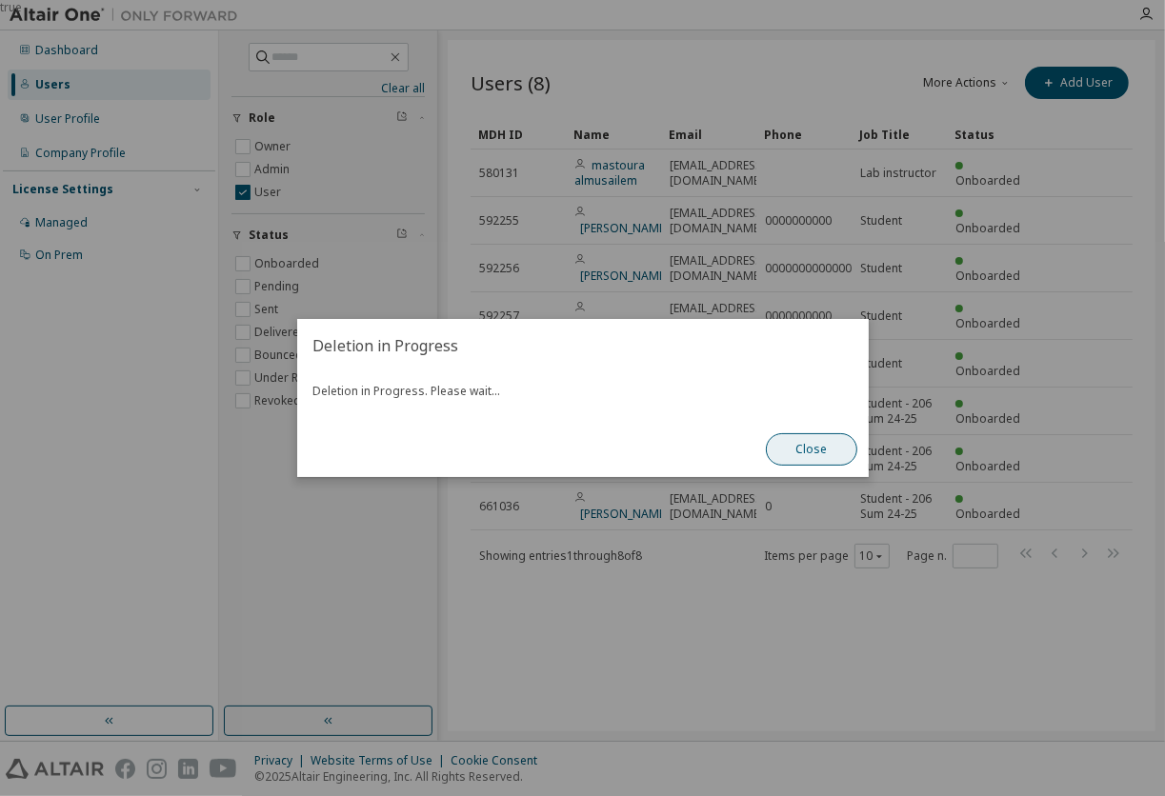
click at [825, 446] on button "Close" at bounding box center [811, 449] width 91 height 32
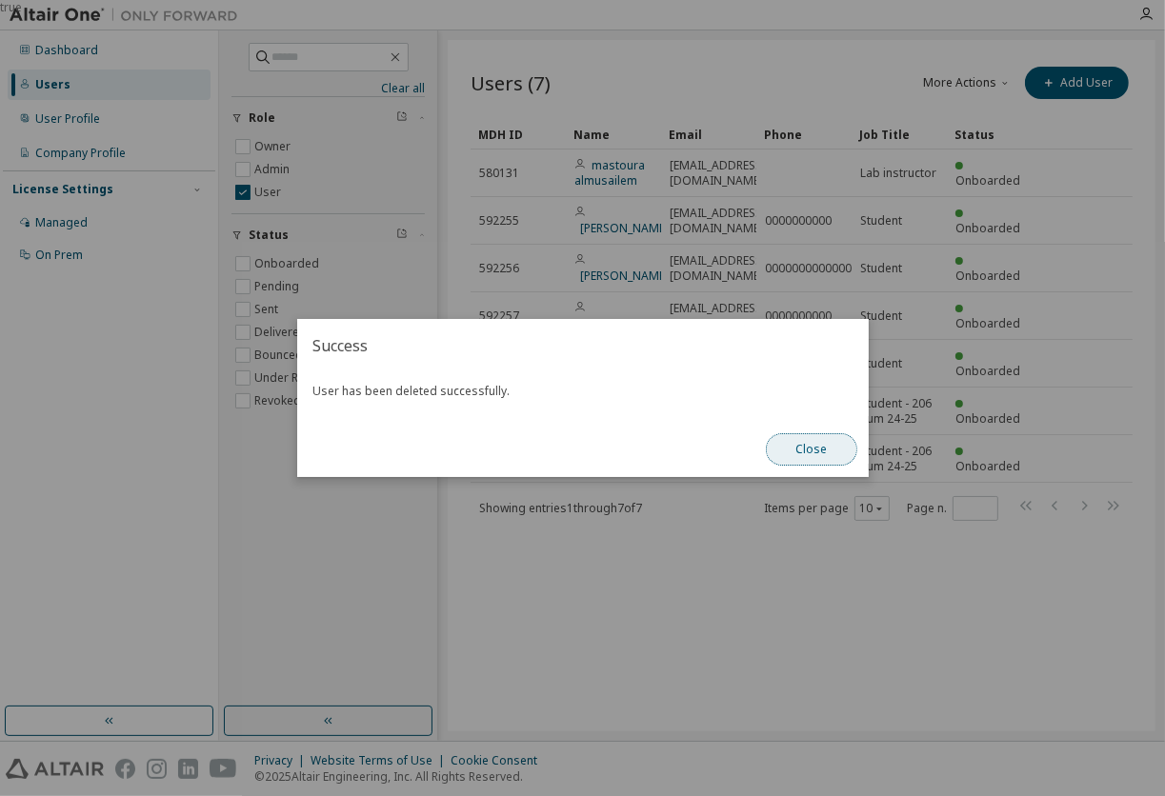
click at [815, 443] on button "Close" at bounding box center [811, 449] width 91 height 32
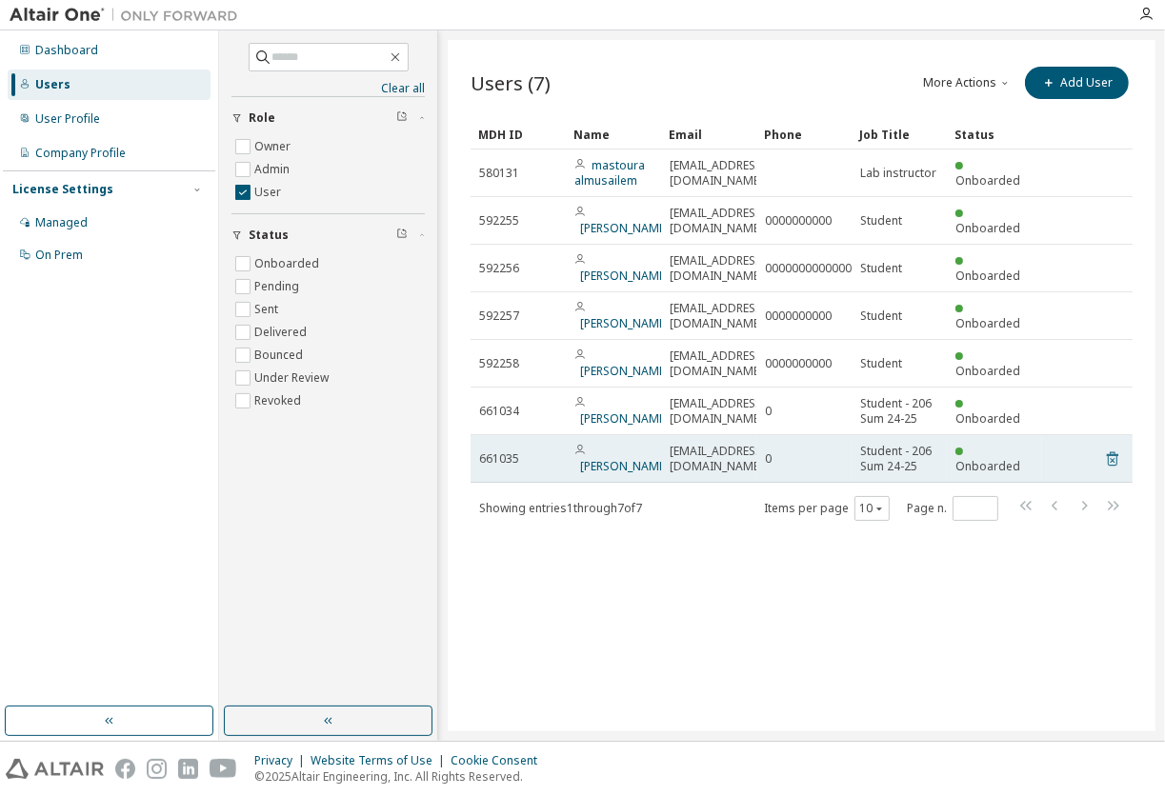
click at [1109, 452] on icon at bounding box center [1112, 459] width 17 height 23
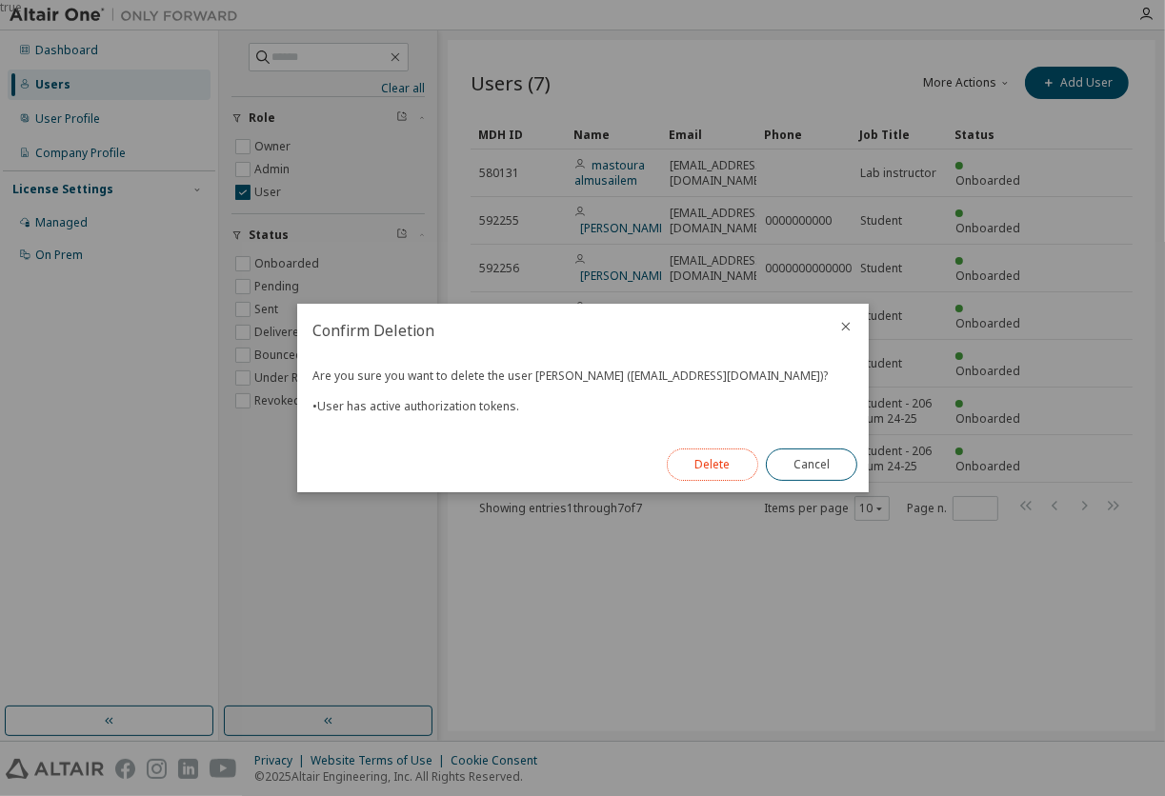
click at [730, 457] on button "Delete" at bounding box center [712, 465] width 91 height 32
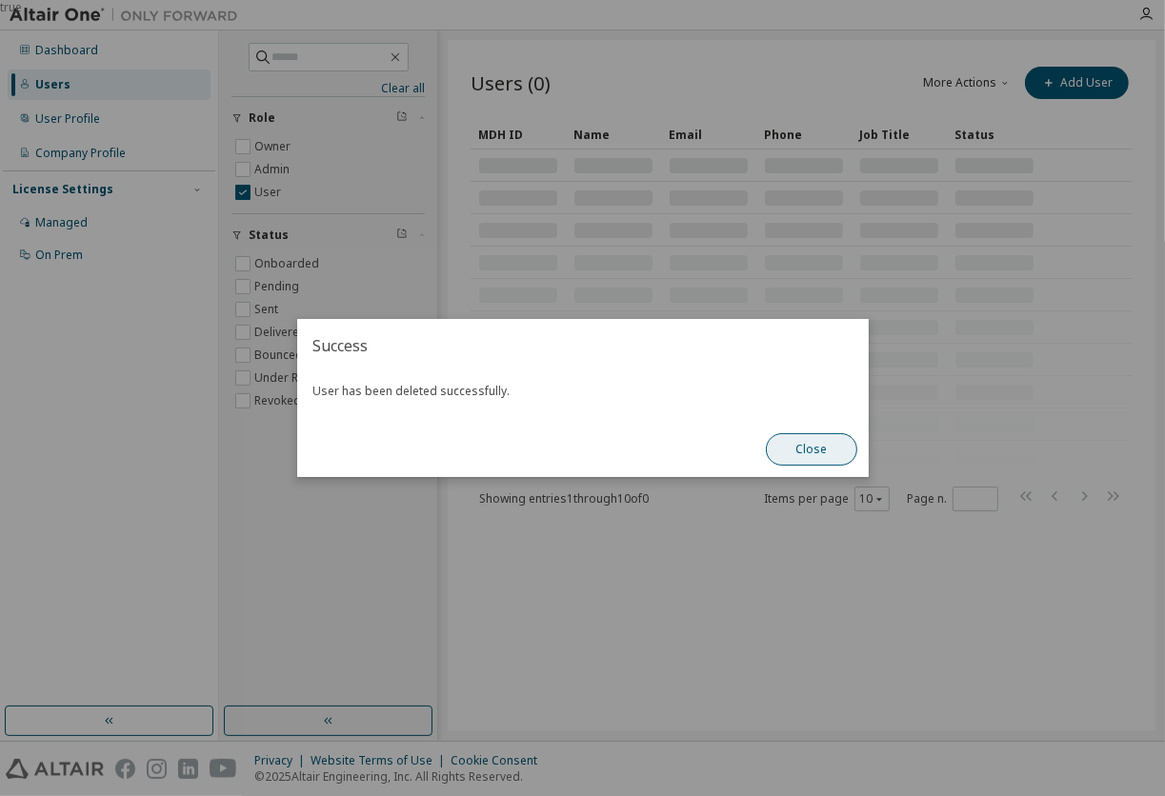
click at [803, 450] on button "Close" at bounding box center [811, 449] width 91 height 32
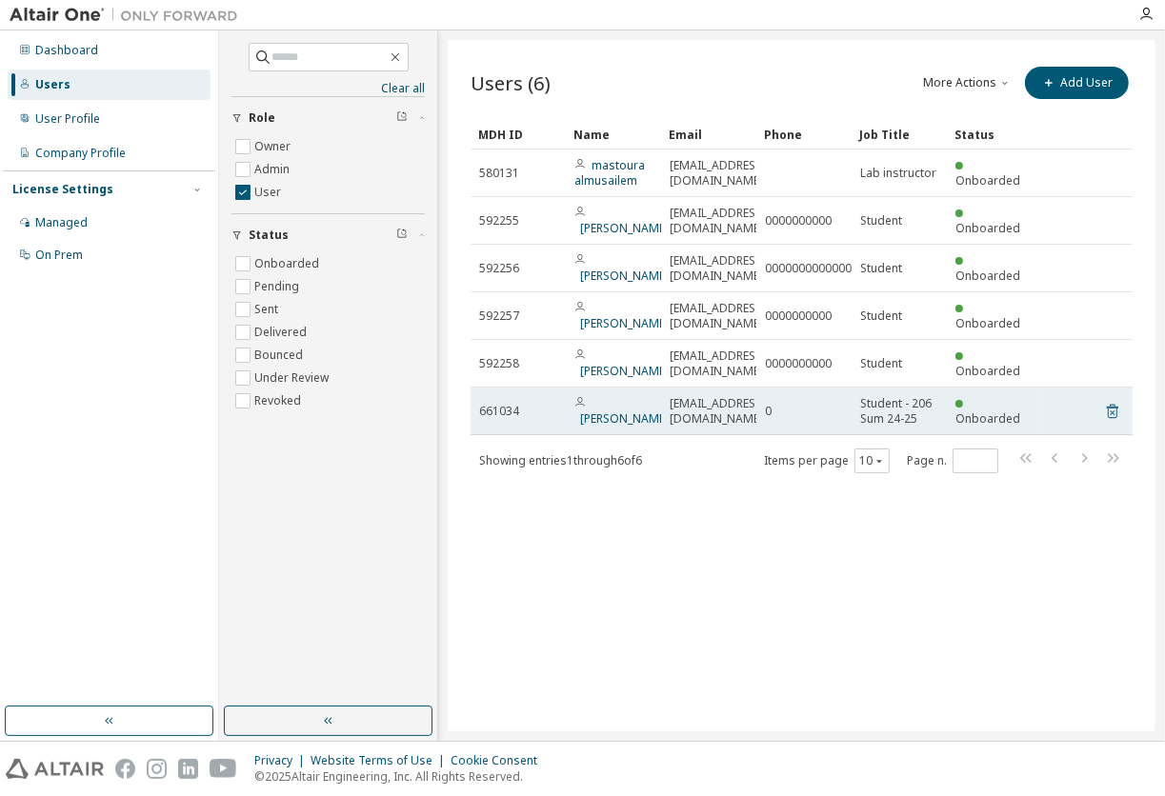
click at [1104, 400] on icon at bounding box center [1112, 411] width 17 height 23
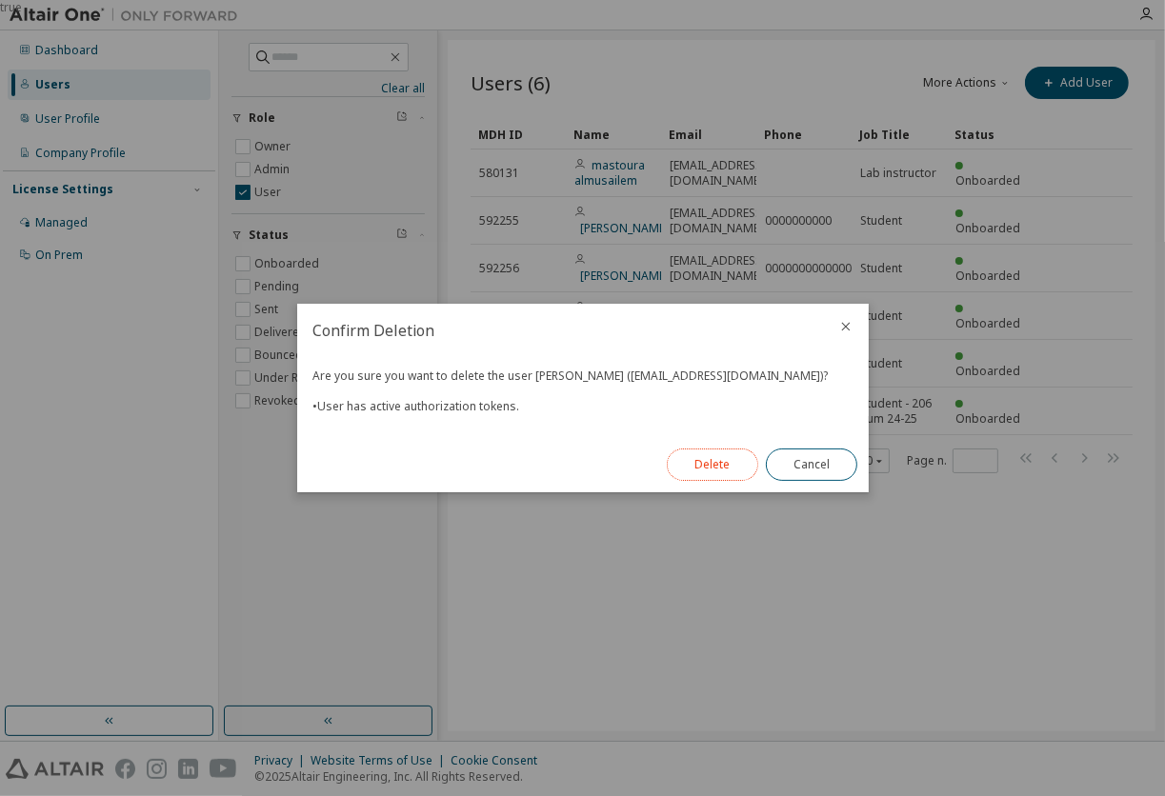
click at [721, 451] on button "Delete" at bounding box center [712, 465] width 91 height 32
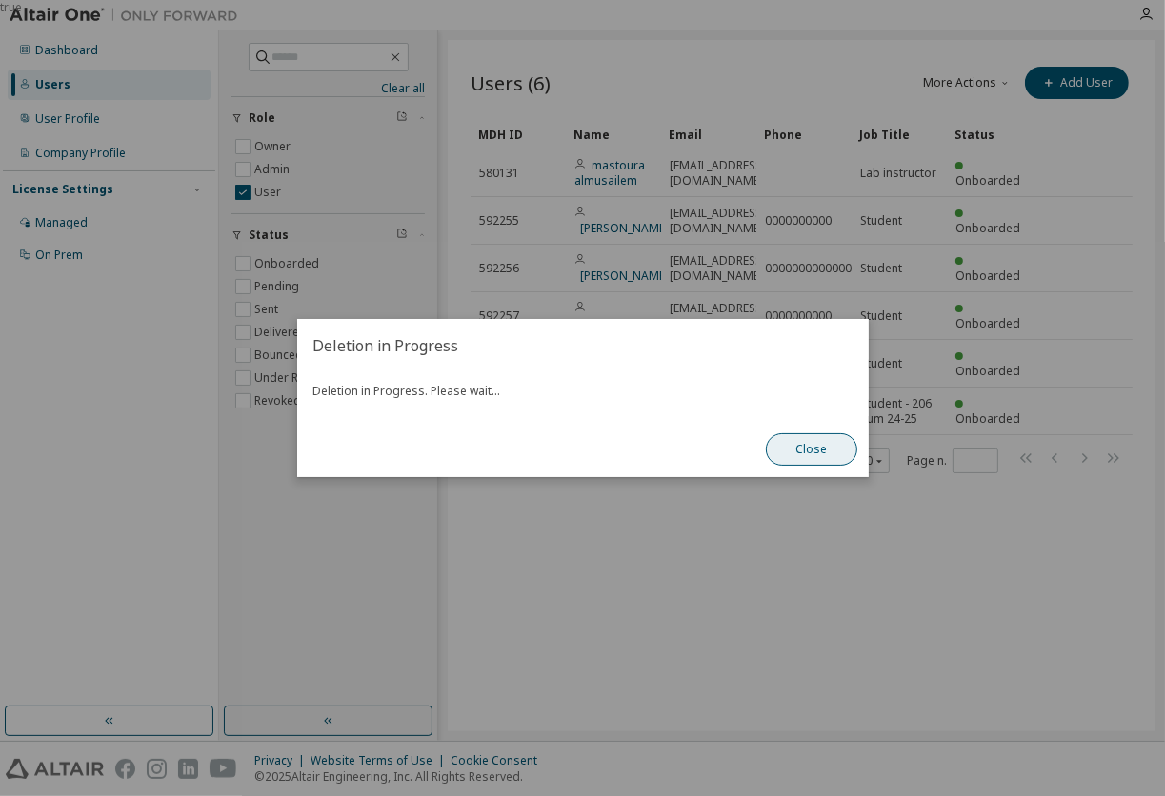
click at [819, 435] on button "Close" at bounding box center [811, 449] width 91 height 32
click at [799, 453] on button "Close" at bounding box center [811, 449] width 91 height 32
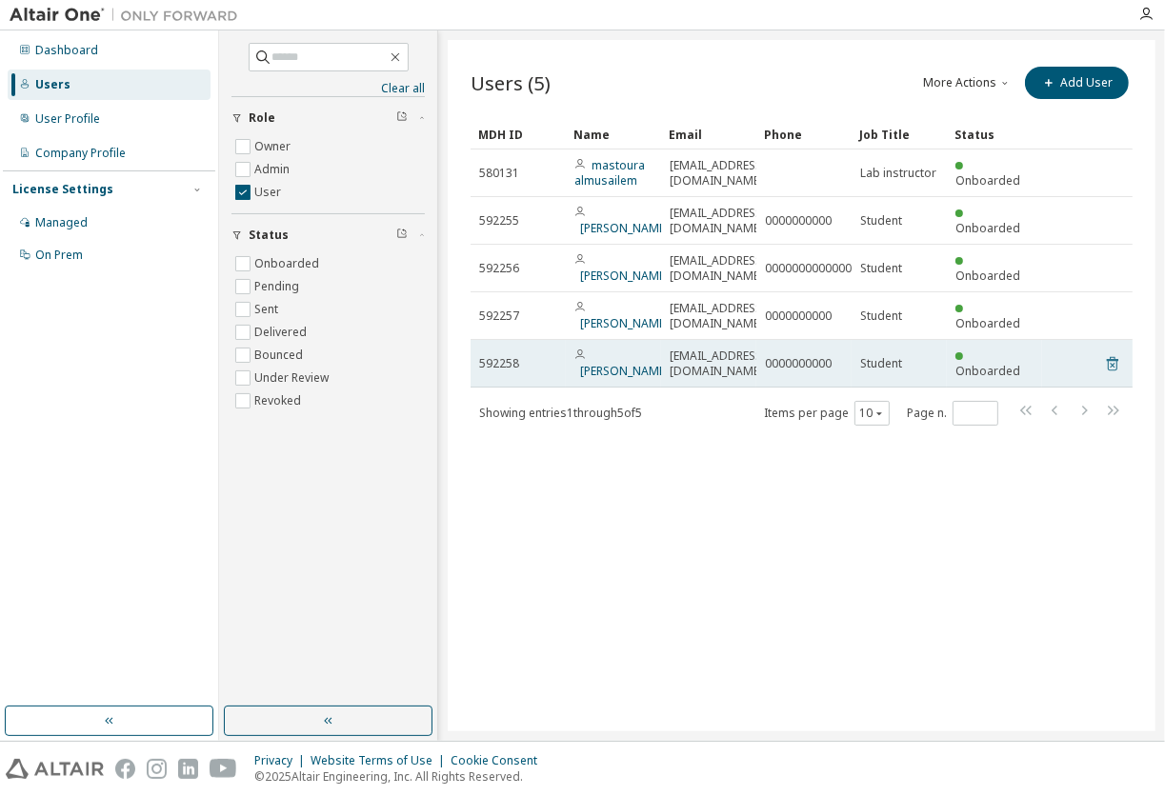
click at [1114, 360] on icon at bounding box center [1112, 364] width 11 height 14
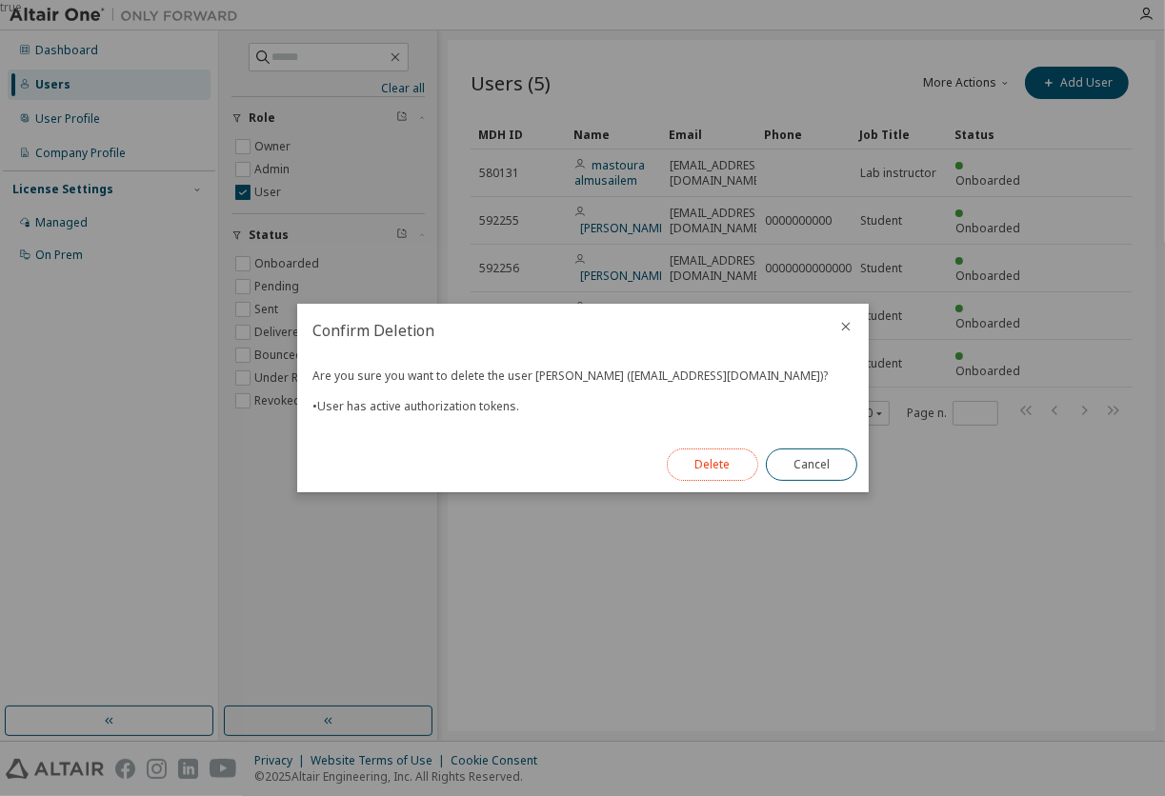
click at [718, 453] on button "Delete" at bounding box center [712, 465] width 91 height 32
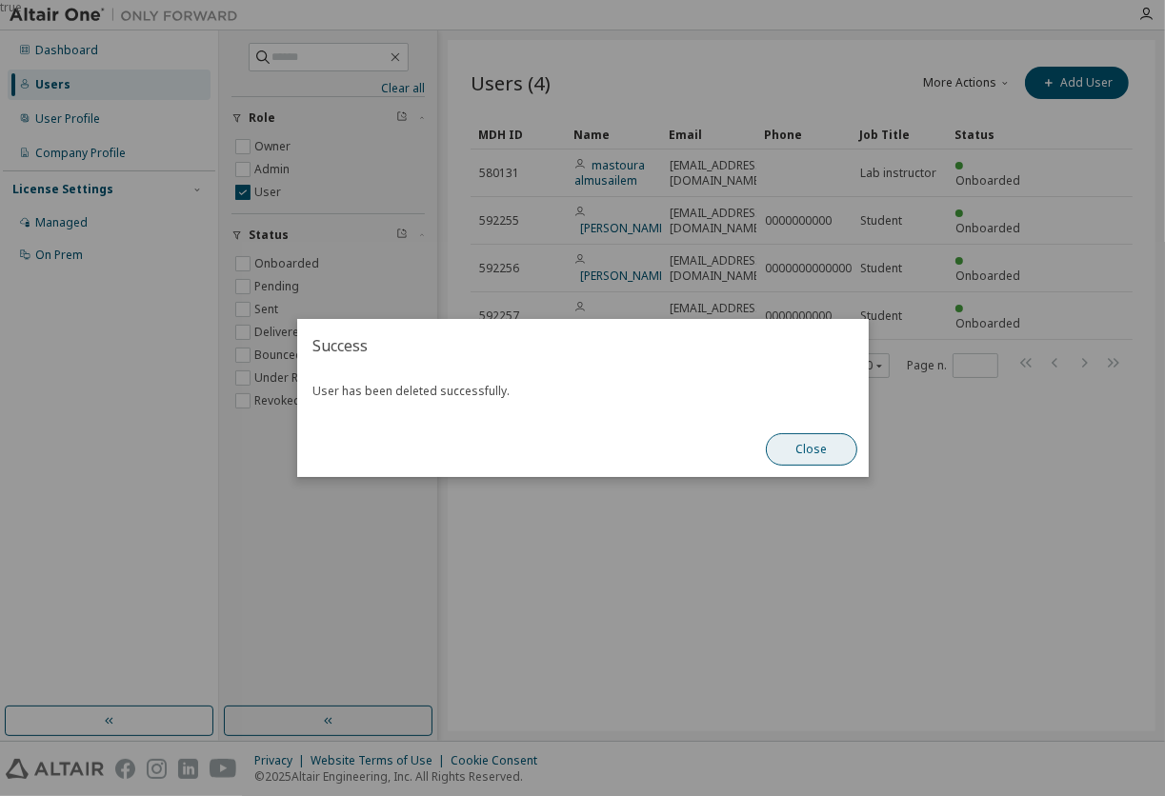
click at [803, 449] on button "Close" at bounding box center [811, 449] width 91 height 32
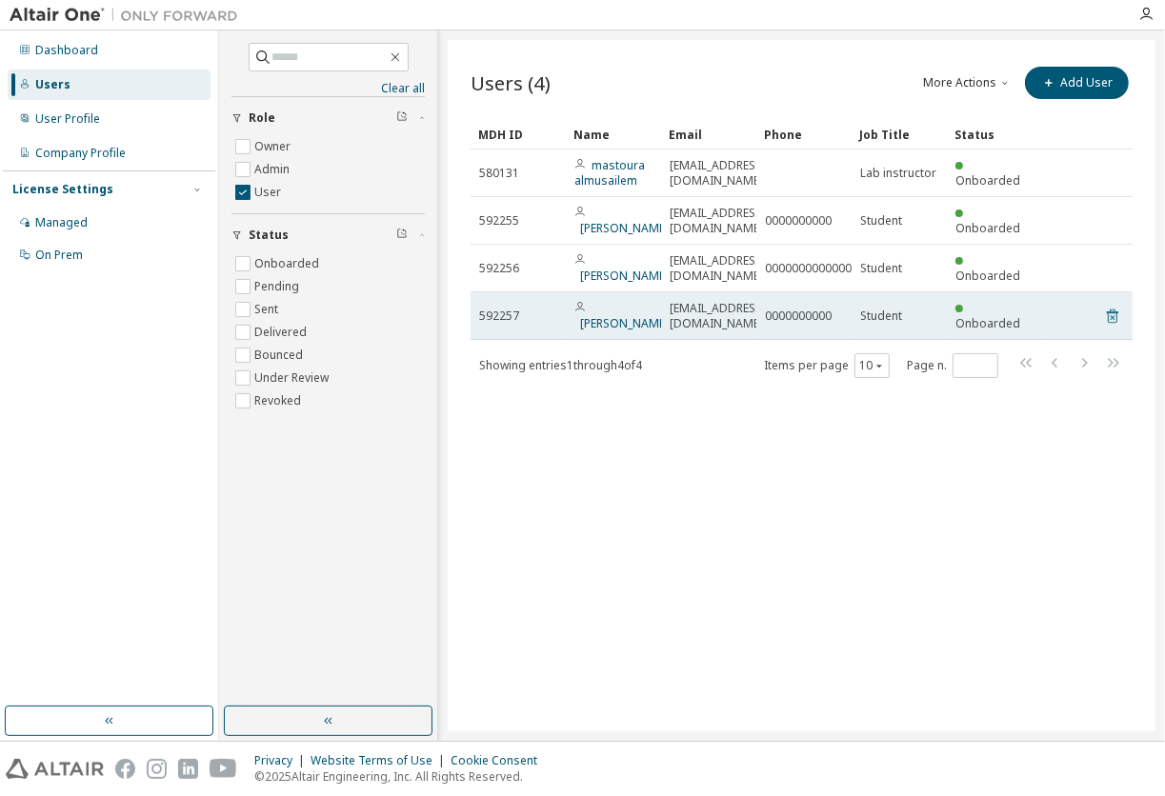
click at [1108, 323] on icon at bounding box center [1112, 316] width 17 height 23
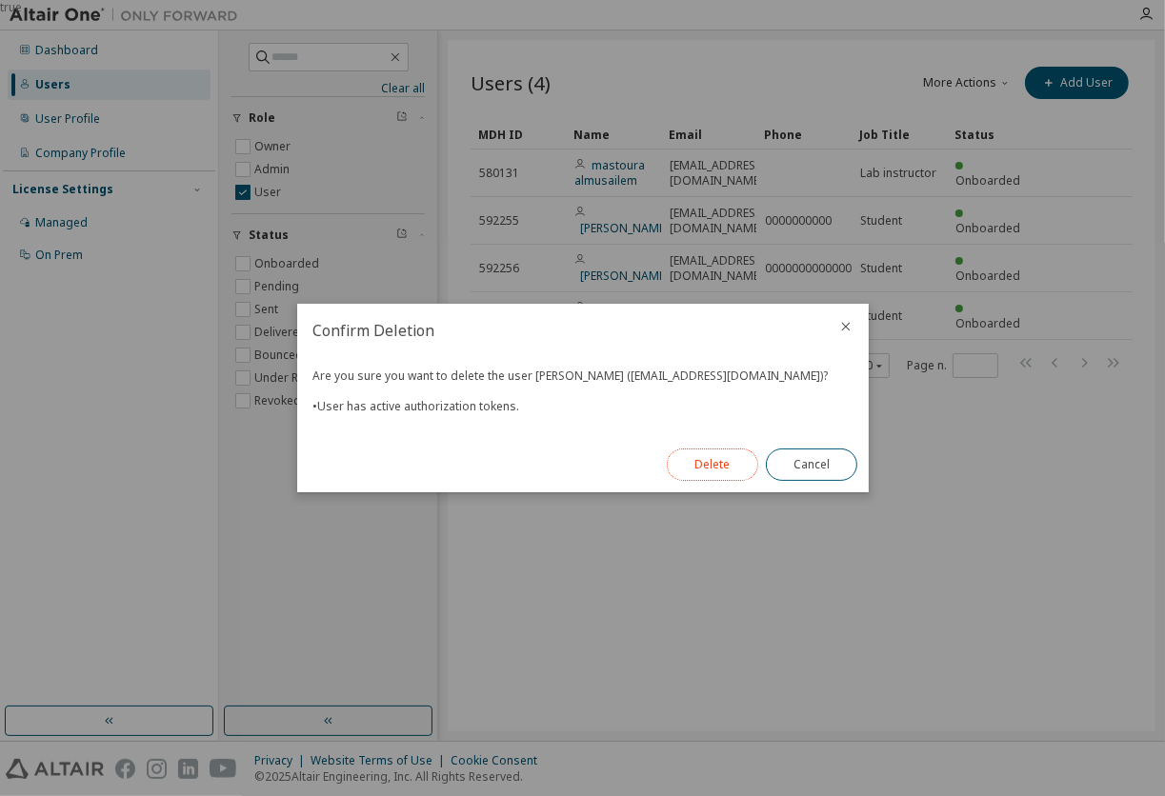
click at [715, 458] on button "Delete" at bounding box center [712, 465] width 91 height 32
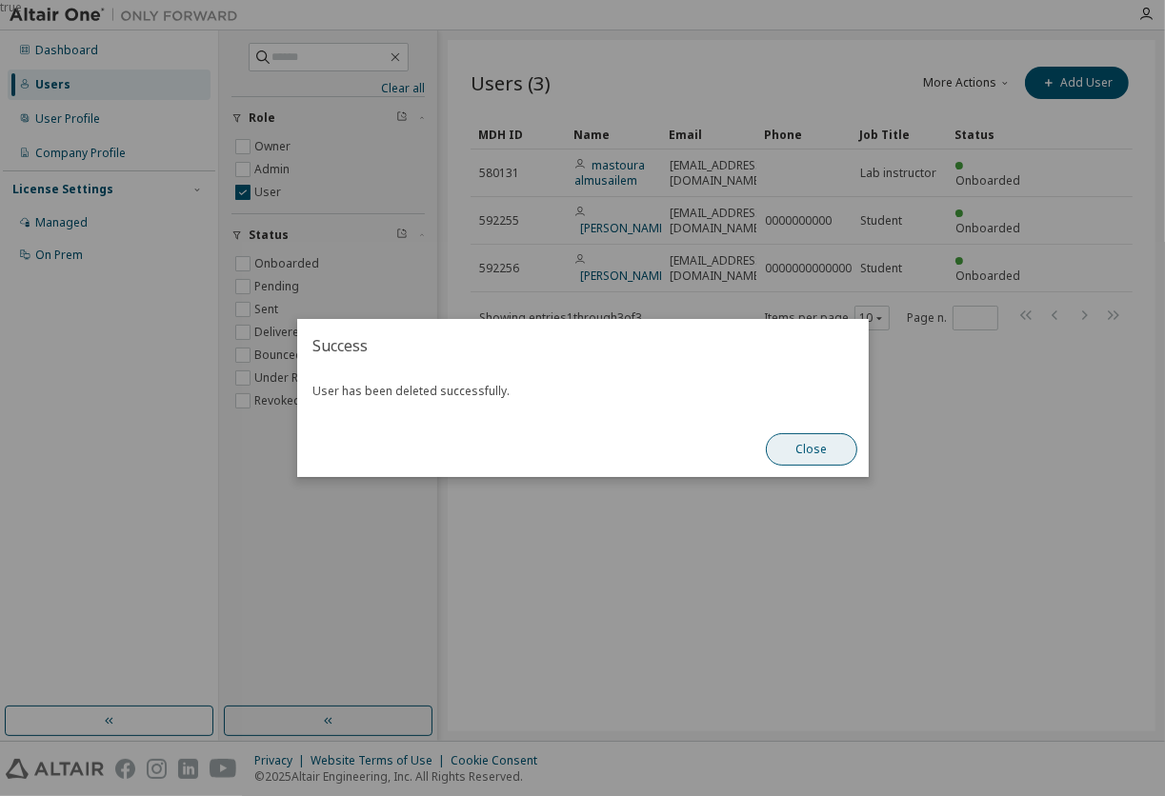
click at [811, 451] on button "Close" at bounding box center [811, 449] width 91 height 32
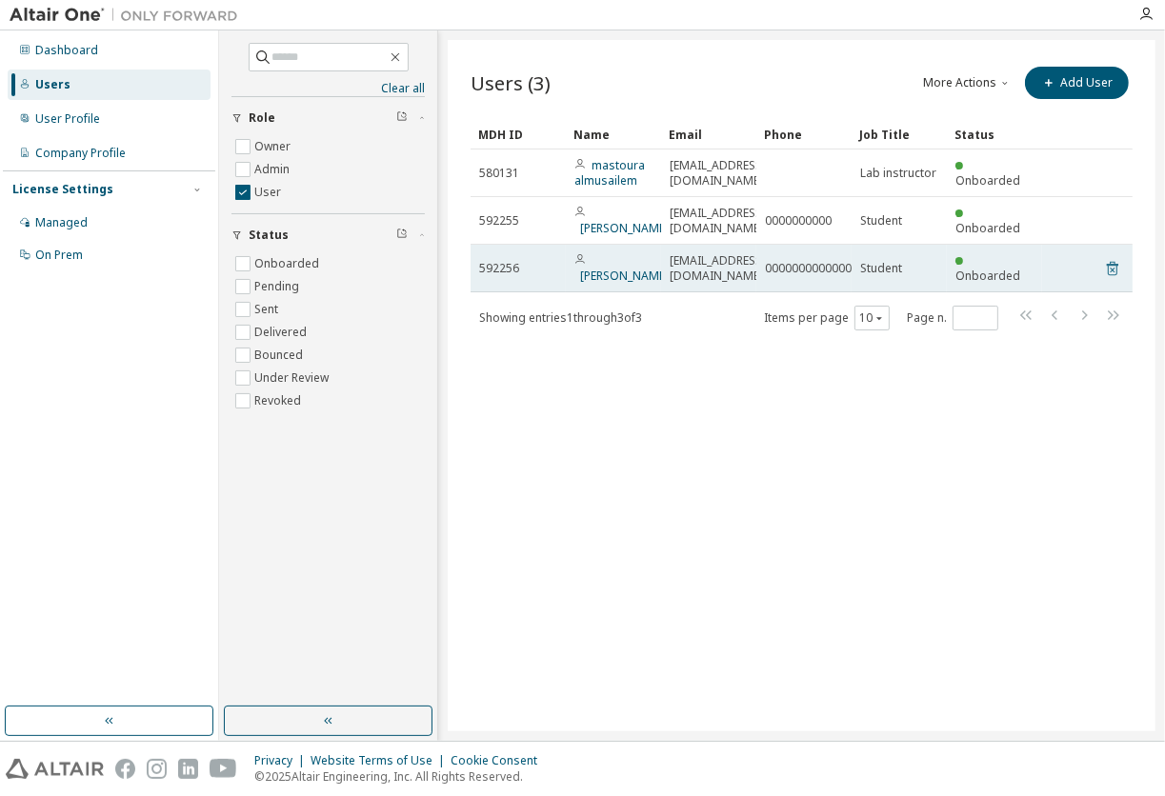
click at [1114, 272] on icon at bounding box center [1112, 268] width 17 height 23
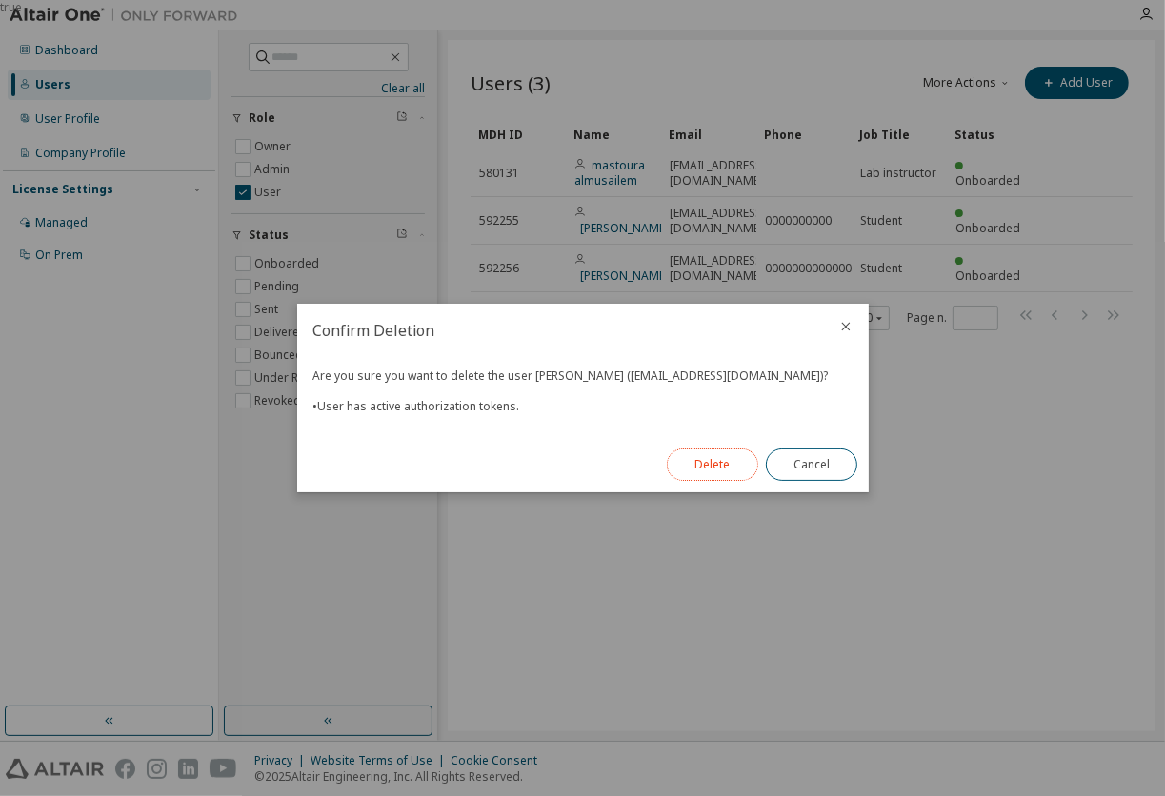
click at [711, 457] on button "Delete" at bounding box center [712, 465] width 91 height 32
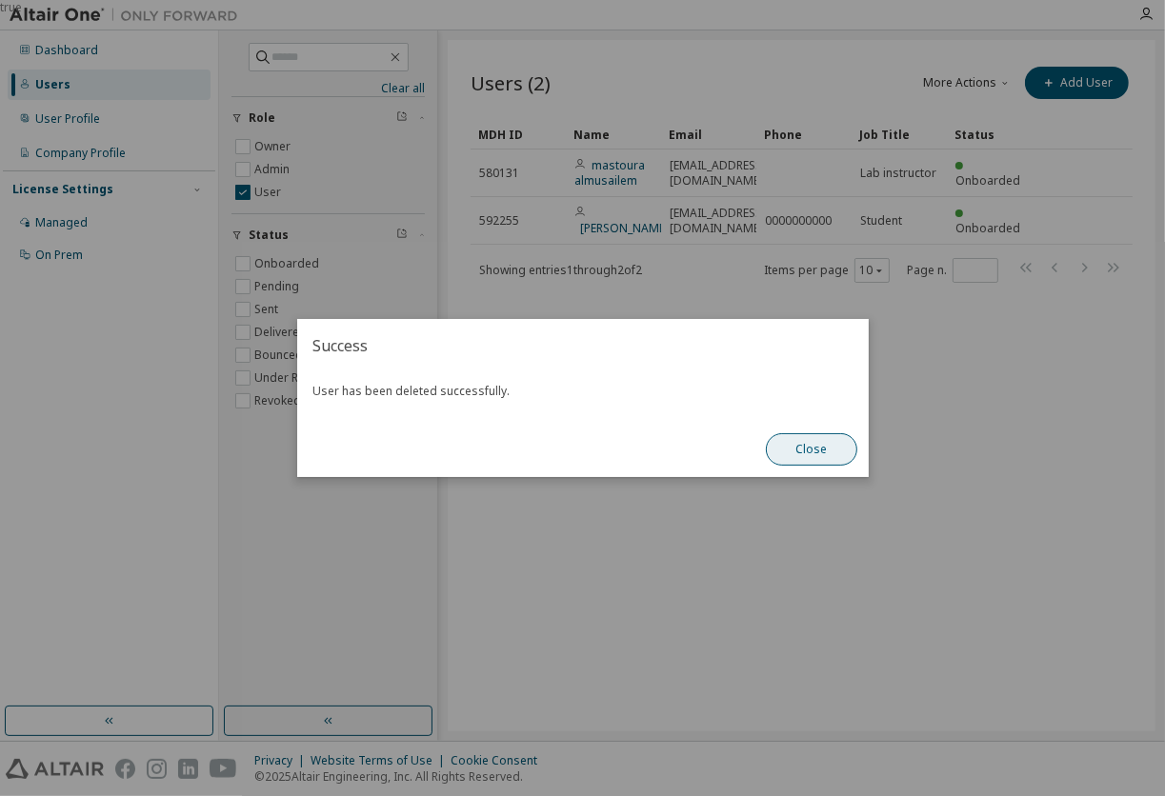
click at [803, 453] on button "Close" at bounding box center [811, 449] width 91 height 32
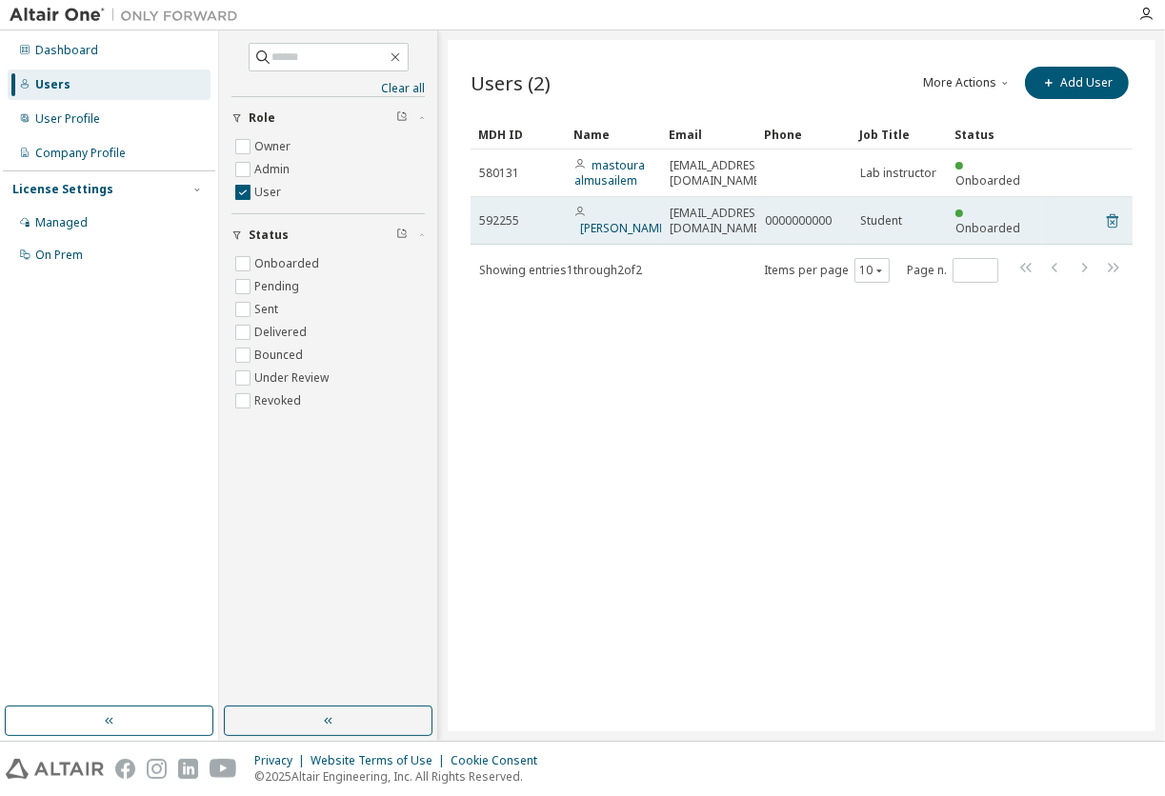
click at [1116, 213] on icon at bounding box center [1112, 221] width 17 height 23
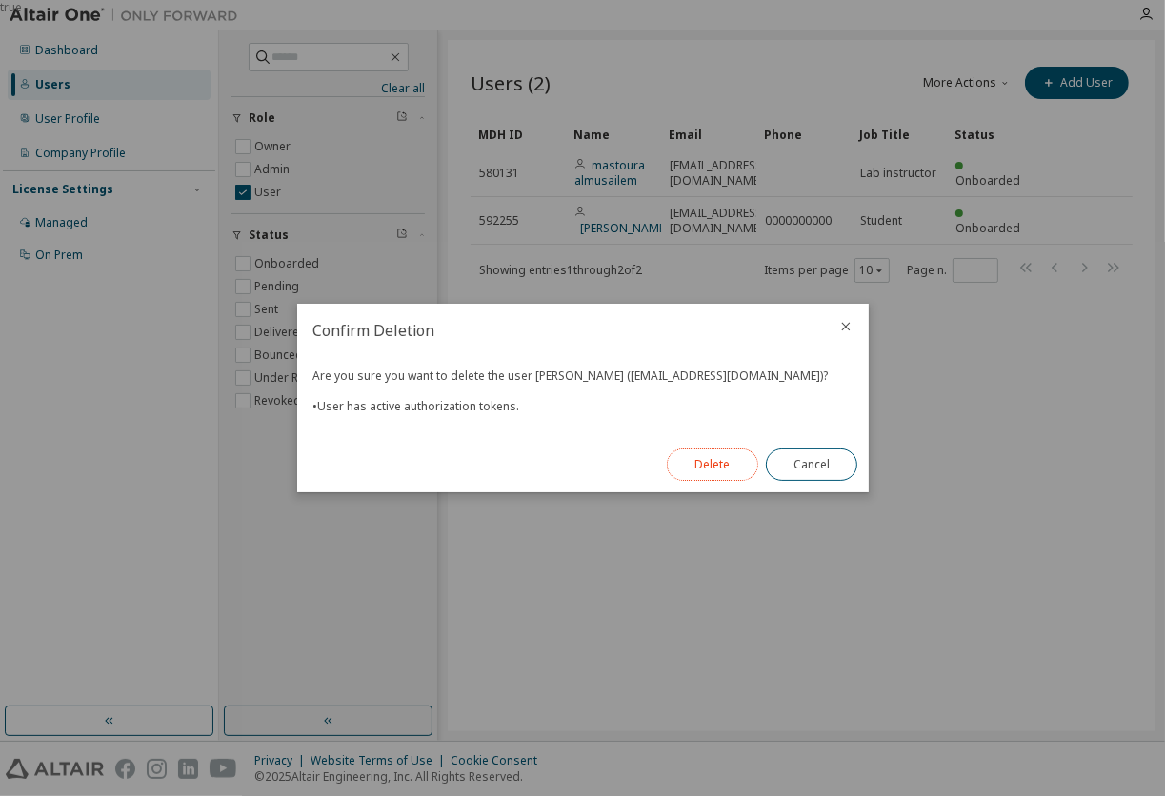
click at [742, 462] on button "Delete" at bounding box center [712, 465] width 91 height 32
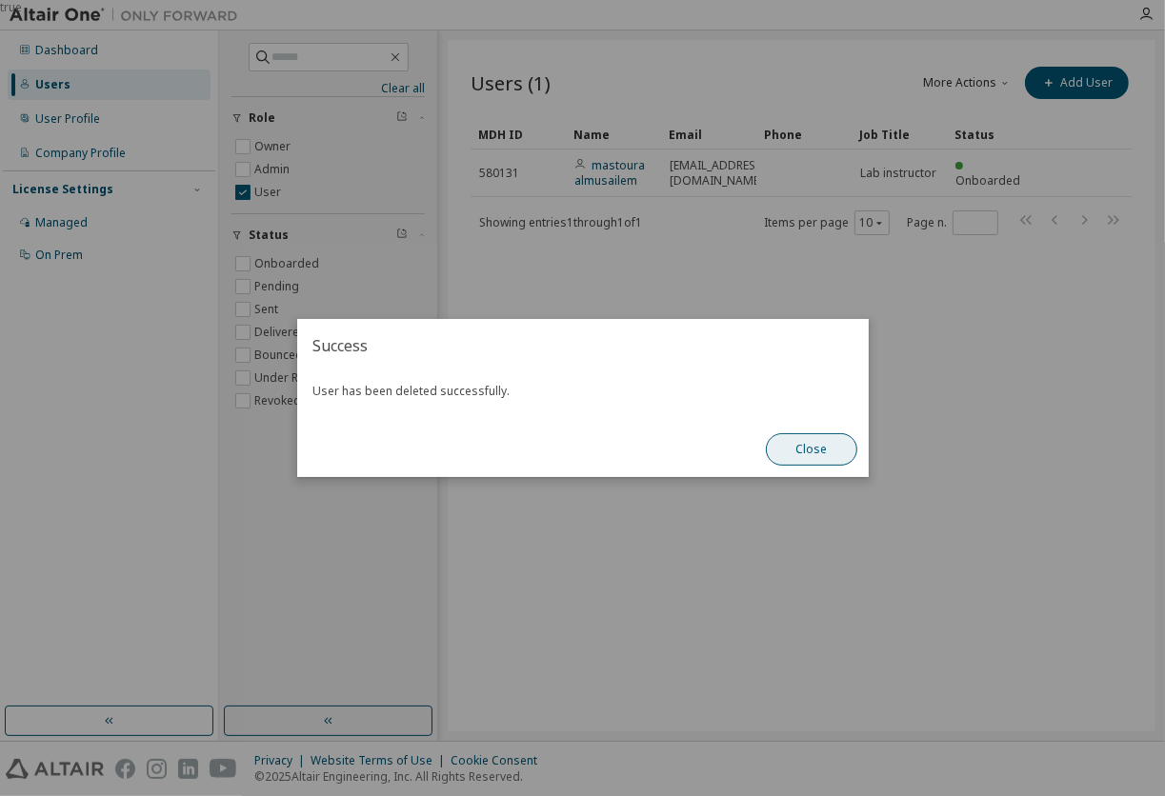
click at [801, 452] on button "Close" at bounding box center [811, 449] width 91 height 32
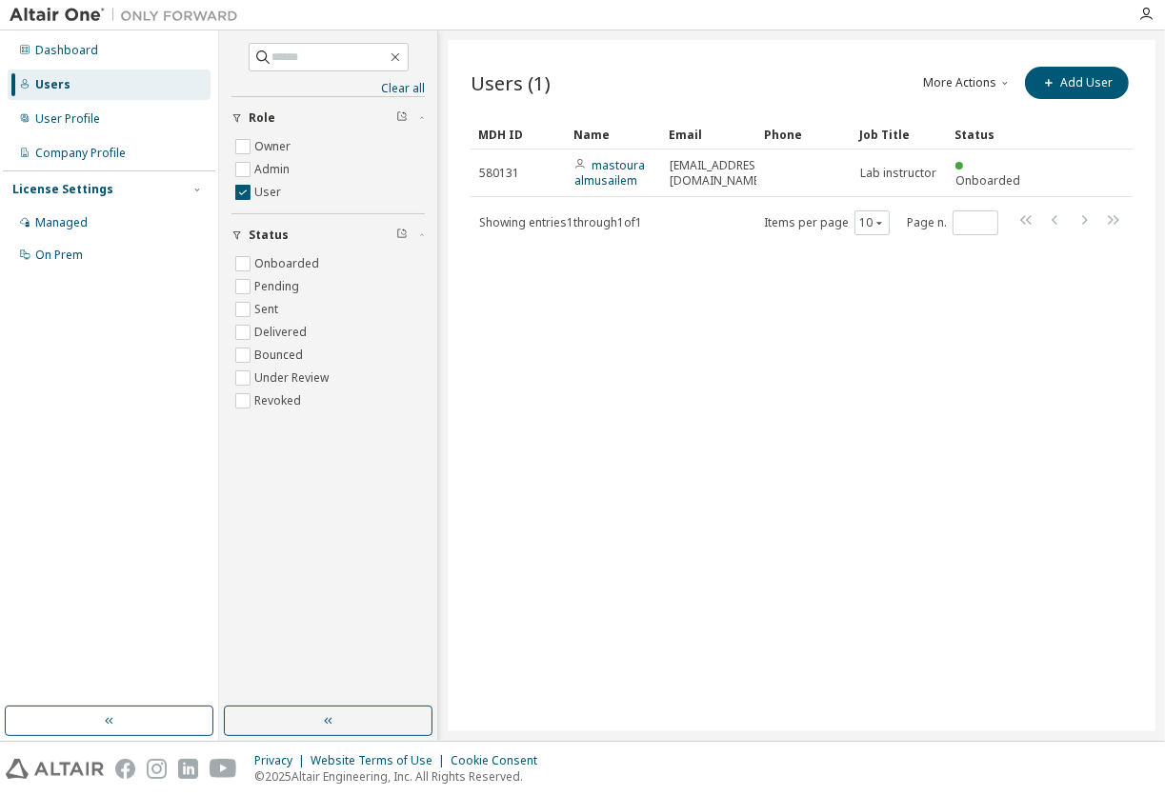
click at [1143, 289] on div "Users (1) More Actions Import From CSV Export To CSV Add User Clear Load Save S…" at bounding box center [802, 386] width 708 height 692
click at [948, 77] on button "More Actions" at bounding box center [967, 83] width 91 height 32
click at [963, 126] on div "Import From CSV" at bounding box center [993, 116] width 119 height 27
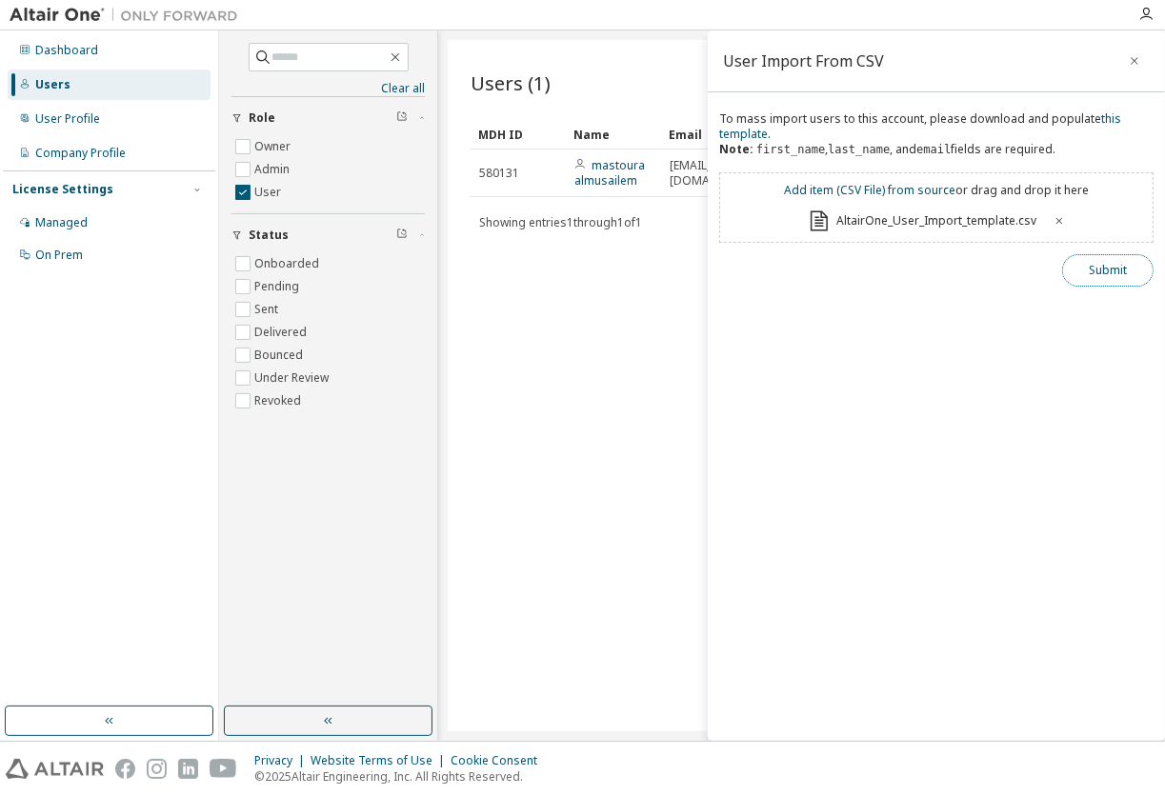
click at [1102, 259] on button "Submit" at bounding box center [1107, 270] width 91 height 32
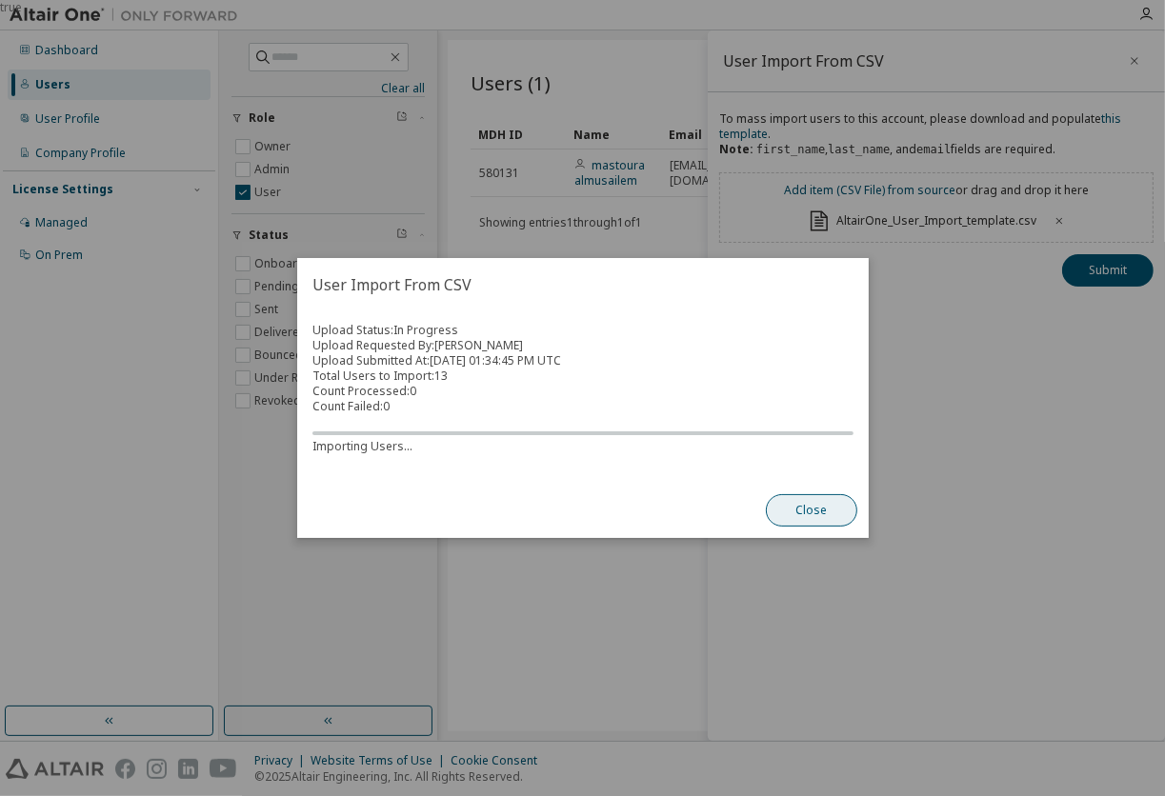
click at [794, 513] on button "Close" at bounding box center [811, 510] width 91 height 32
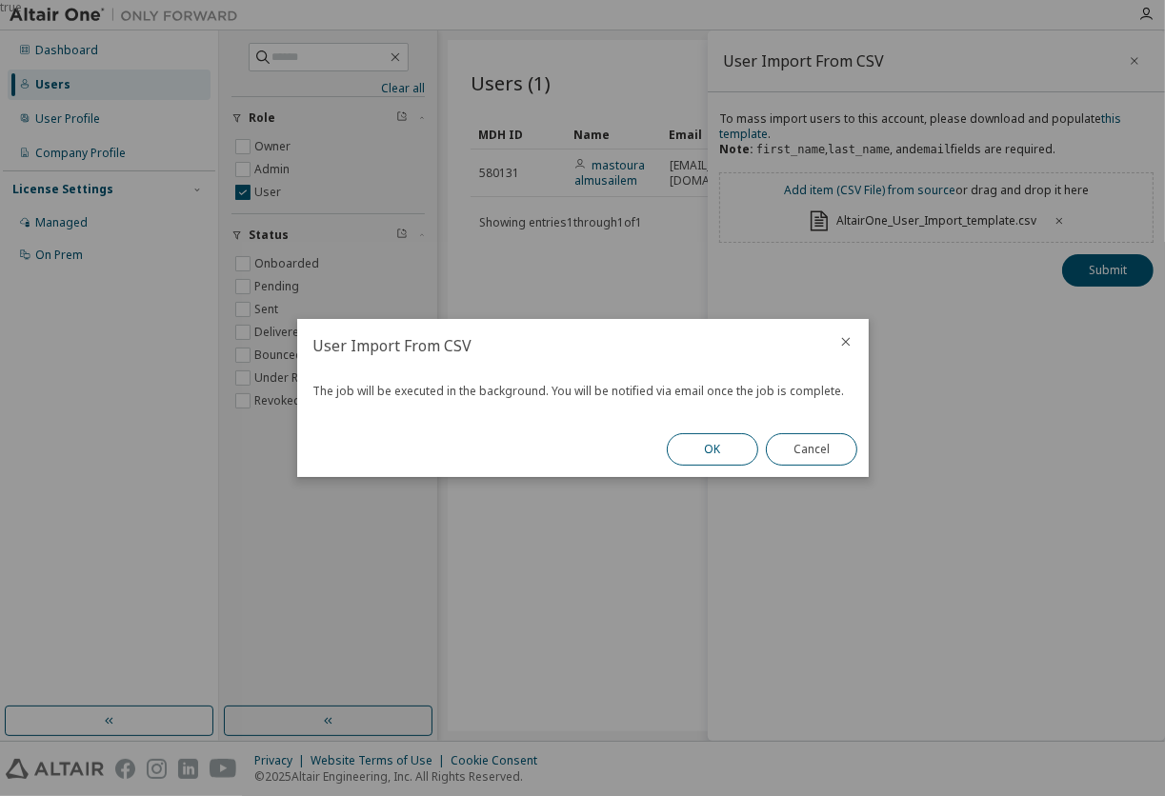
click at [726, 444] on button "OK" at bounding box center [712, 449] width 91 height 32
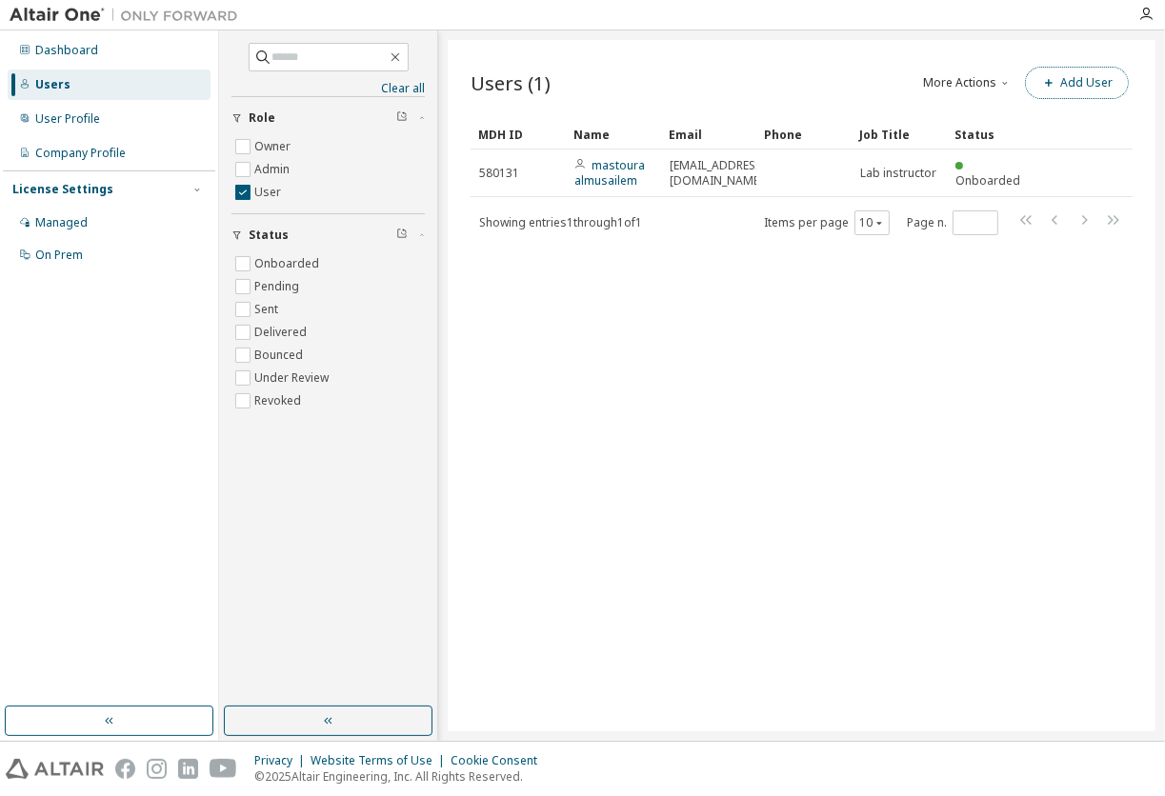
click at [1044, 88] on span "button" at bounding box center [1048, 82] width 15 height 15
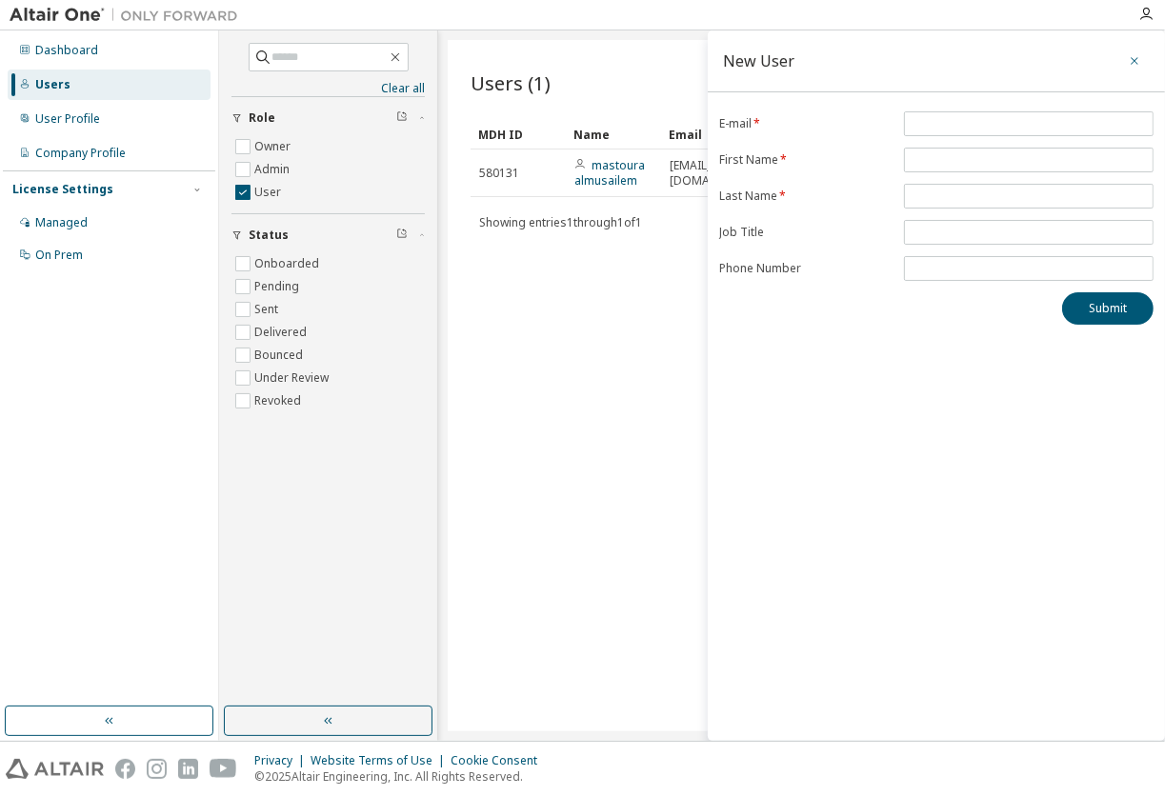
click at [1140, 54] on icon "button" at bounding box center [1134, 60] width 13 height 15
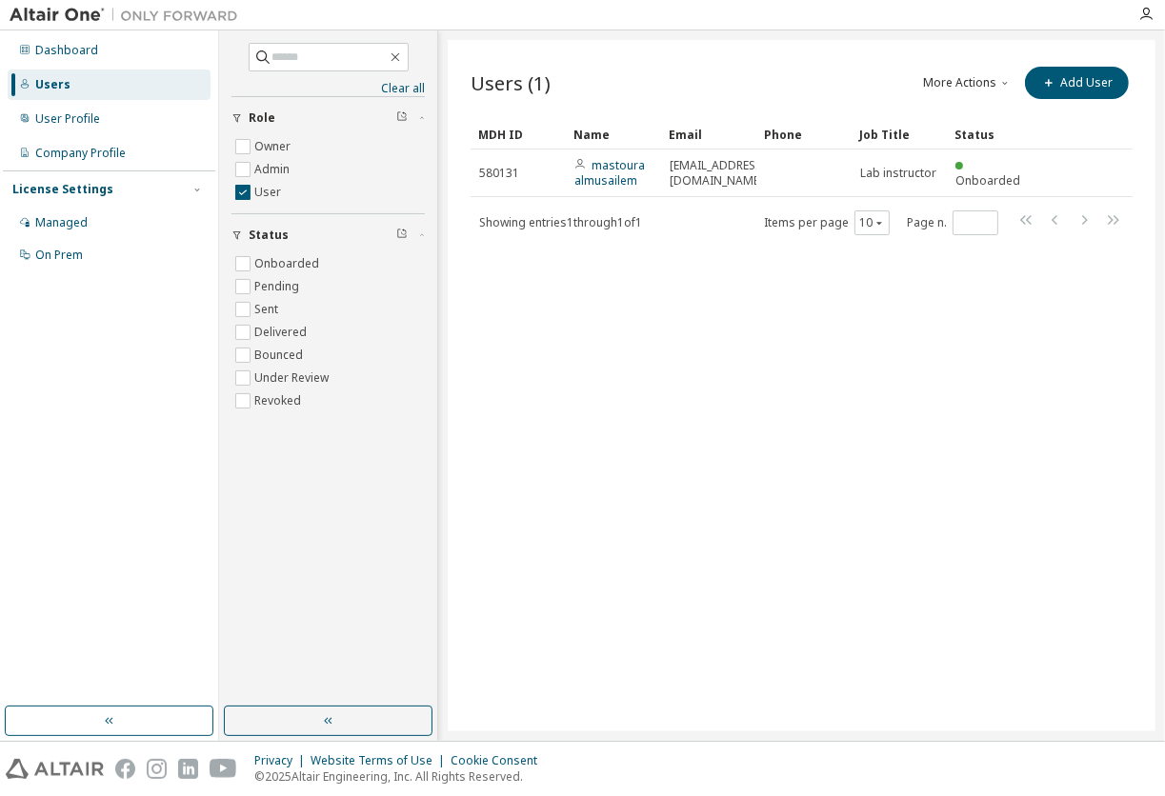
click at [976, 84] on button "More Actions" at bounding box center [967, 83] width 91 height 32
click at [956, 119] on div "Import From CSV" at bounding box center [993, 116] width 119 height 27
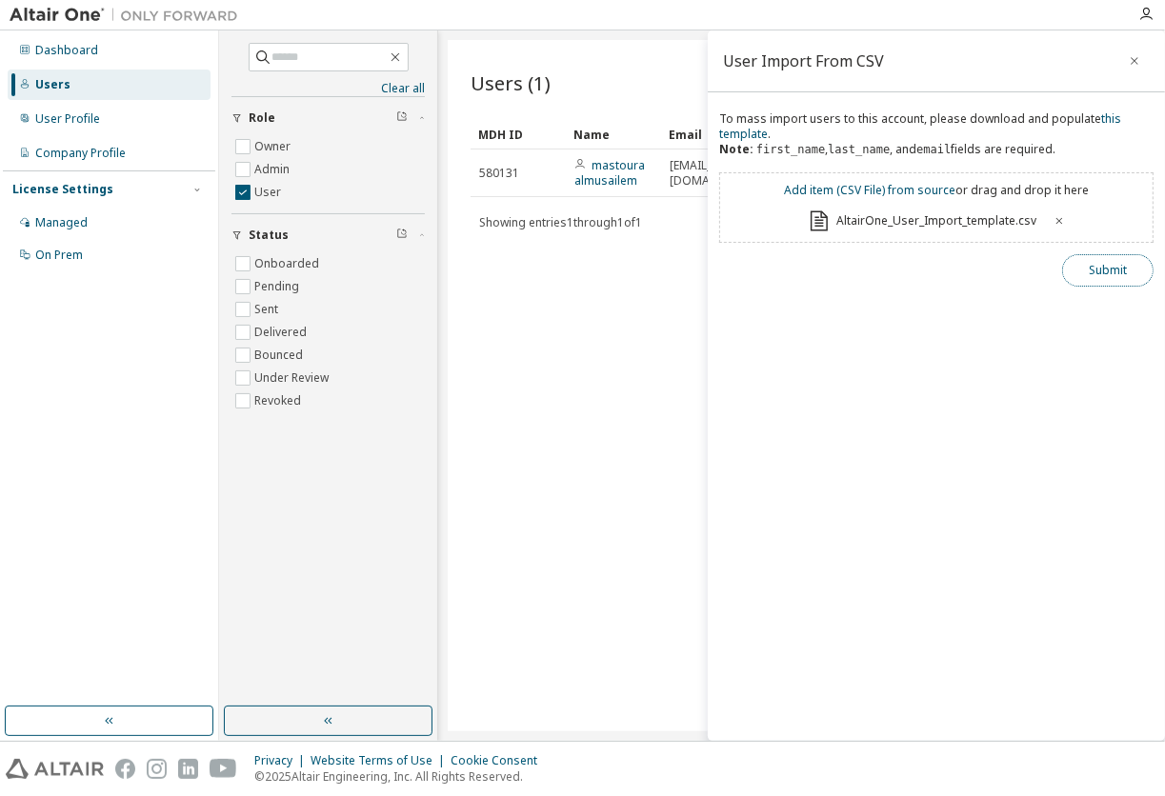
click at [1092, 278] on button "Submit" at bounding box center [1107, 270] width 91 height 32
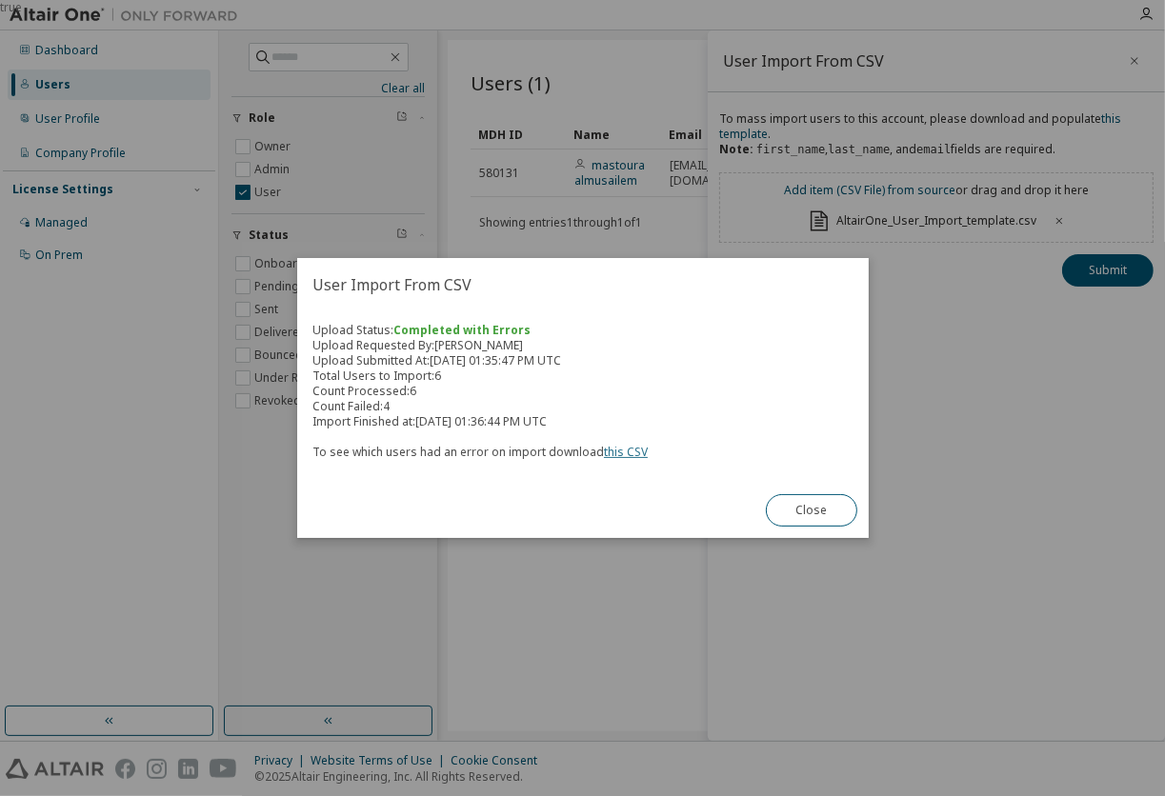
click at [614, 456] on link "this CSV" at bounding box center [626, 452] width 44 height 16
click at [768, 508] on button "Close" at bounding box center [811, 510] width 91 height 32
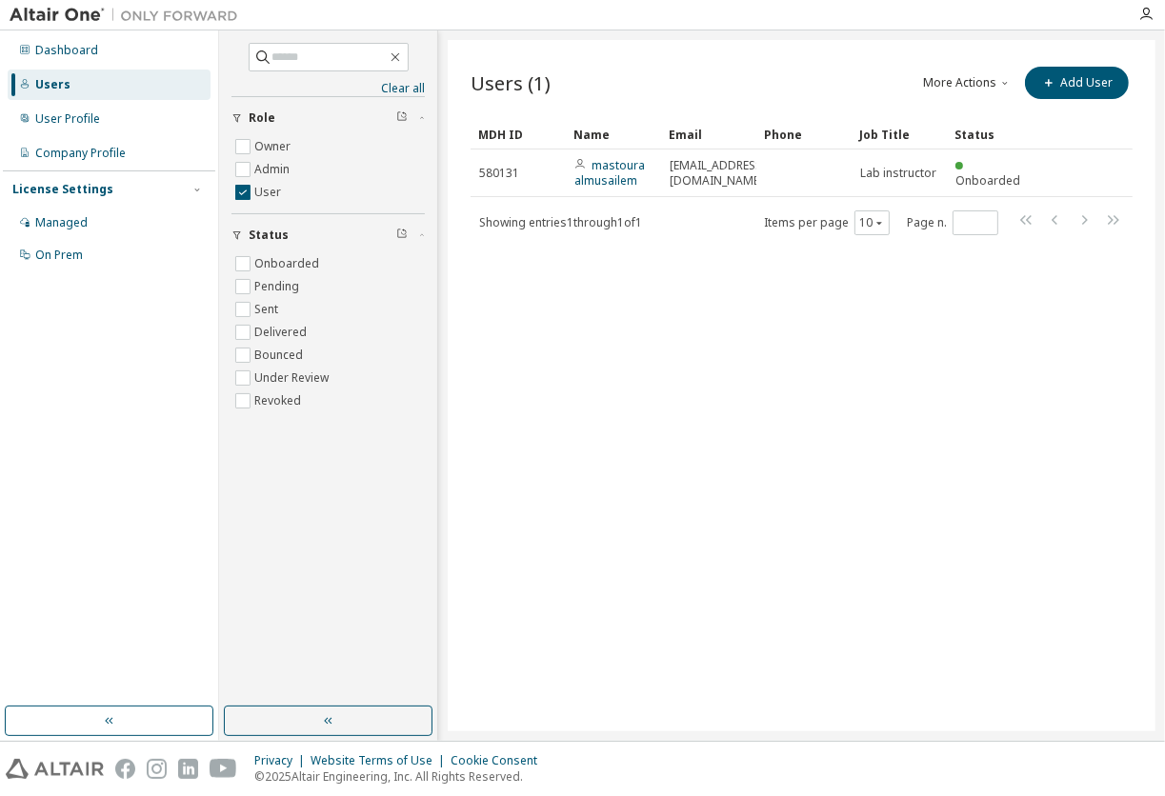
click at [100, 91] on div "Users" at bounding box center [109, 85] width 203 height 30
click at [101, 130] on div "User Profile" at bounding box center [109, 119] width 203 height 30
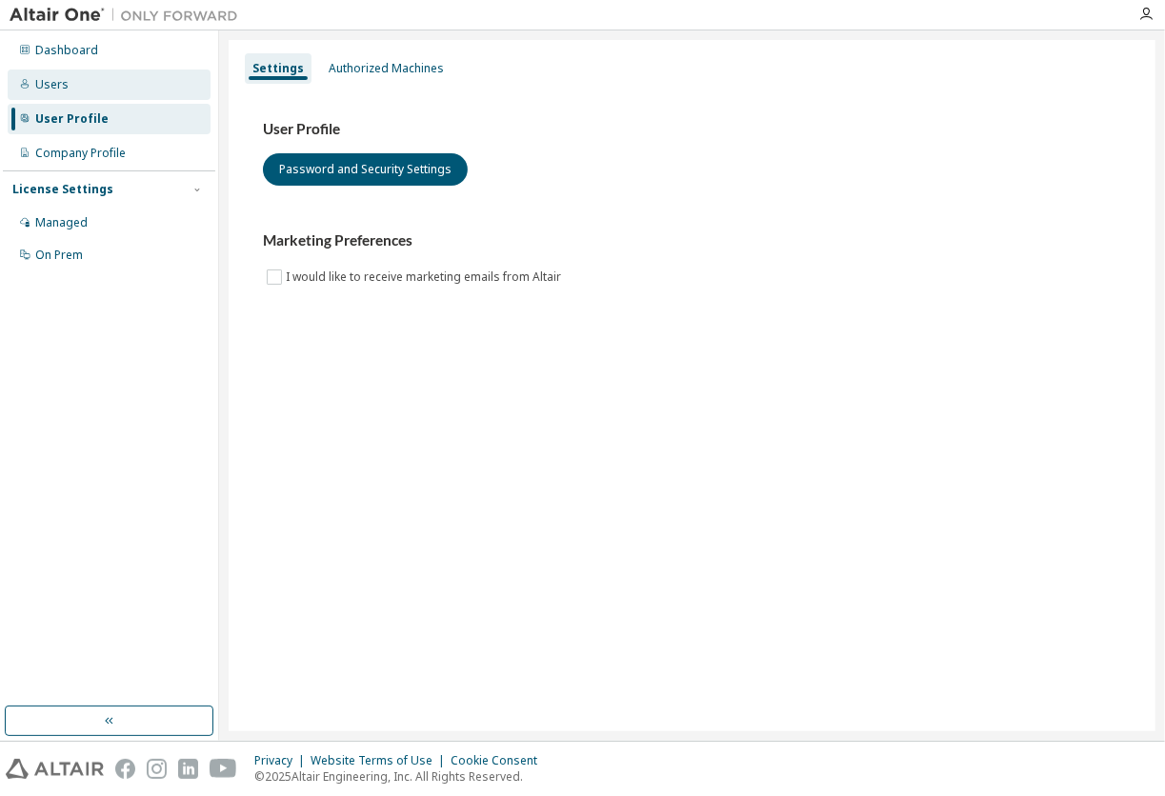
click at [84, 97] on div "Users" at bounding box center [109, 85] width 203 height 30
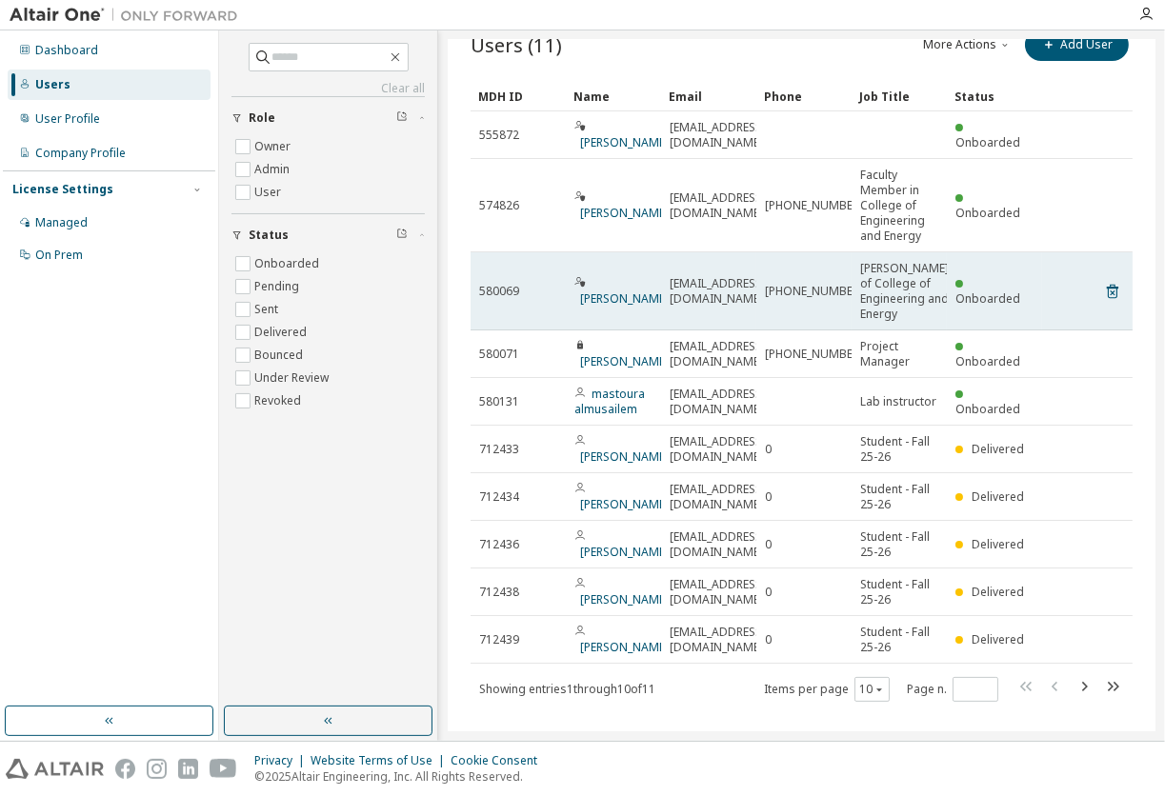
scroll to position [40, 0]
